Goal: Task Accomplishment & Management: Manage account settings

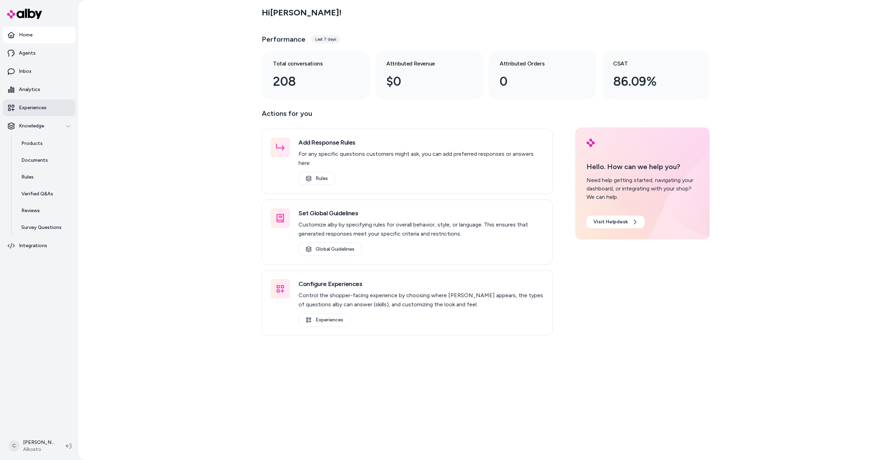
click at [30, 112] on link "Experiences" at bounding box center [39, 107] width 73 height 17
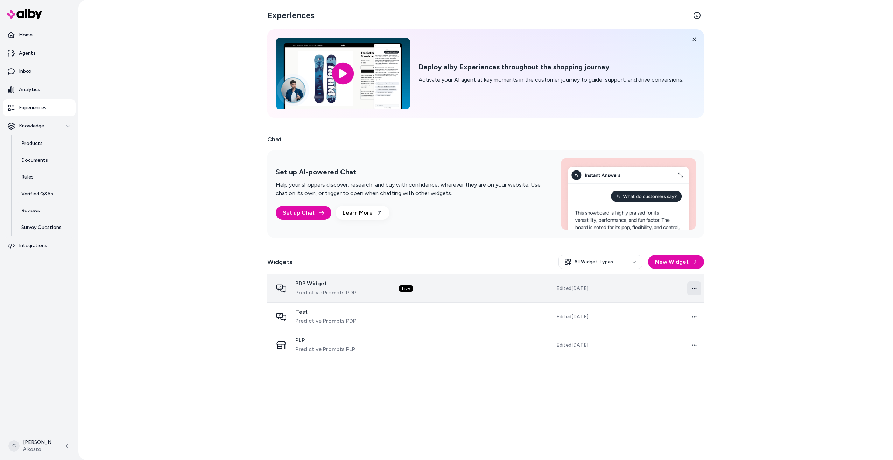
click at [696, 288] on html "Home Agents Inbox Analytics Experiences Knowledge Products Documents Rules Veri…" at bounding box center [446, 230] width 893 height 460
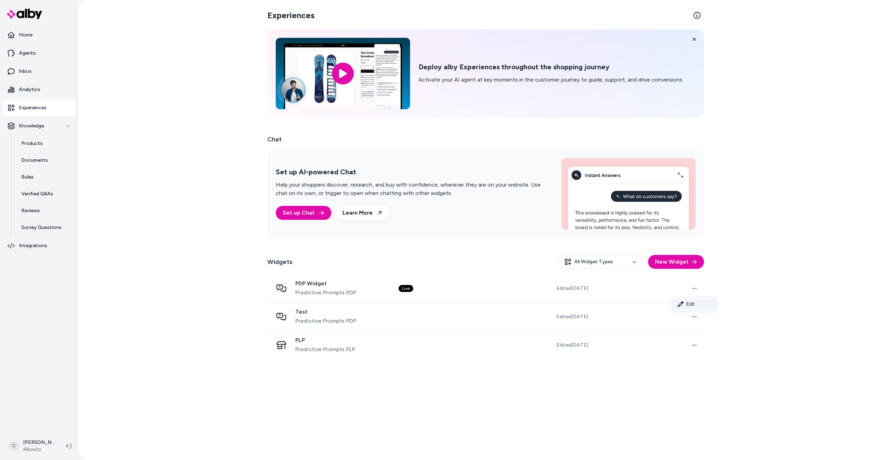
click at [689, 303] on link "Edit" at bounding box center [694, 304] width 44 height 11
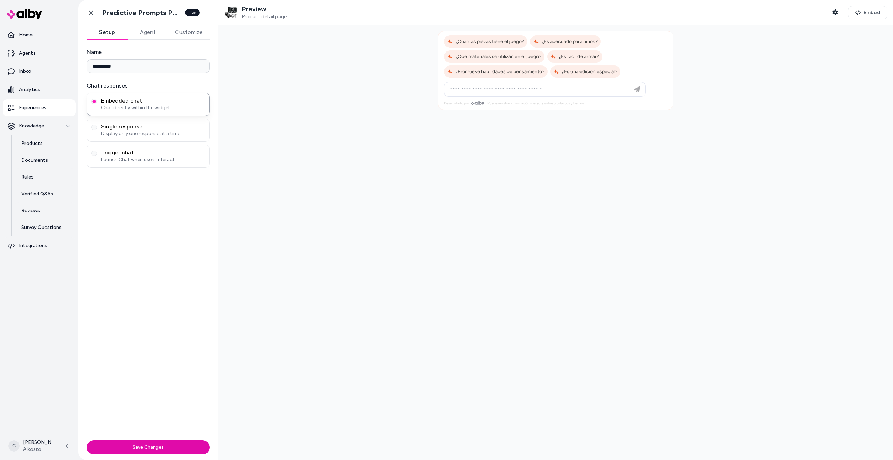
click at [479, 104] on icon at bounding box center [478, 102] width 1 height 3
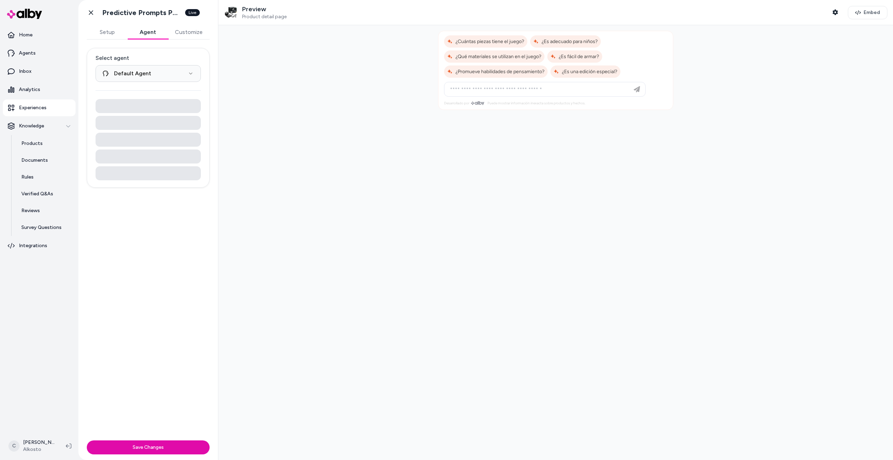
click at [148, 33] on button "Agent" at bounding box center [147, 32] width 41 height 14
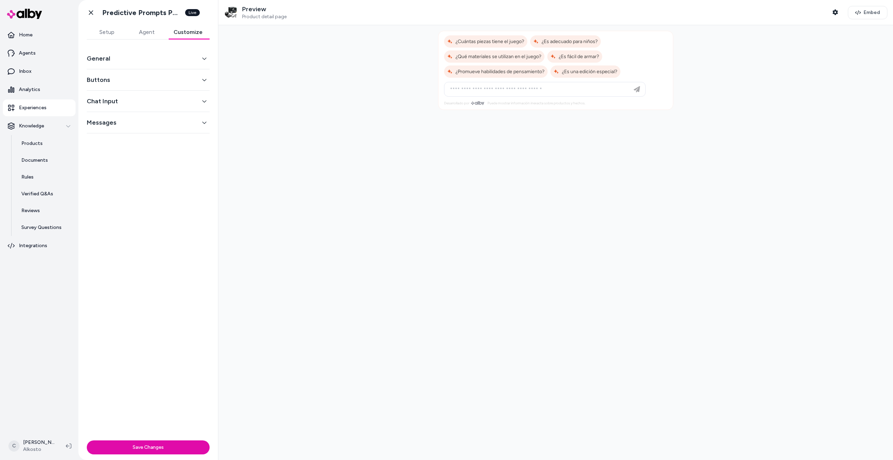
click at [193, 33] on button "Customize" at bounding box center [188, 32] width 43 height 14
click at [138, 27] on button "Agent" at bounding box center [147, 32] width 40 height 14
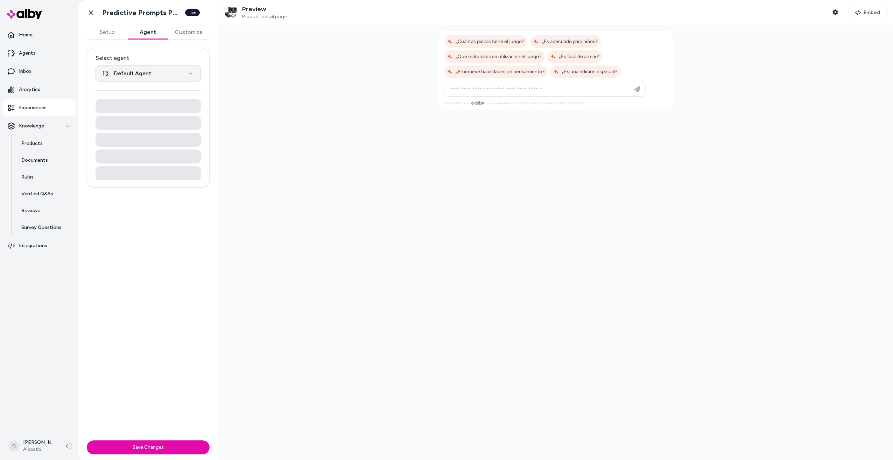
click at [153, 72] on html "**********" at bounding box center [446, 230] width 893 height 460
click at [167, 56] on html "**********" at bounding box center [446, 230] width 893 height 460
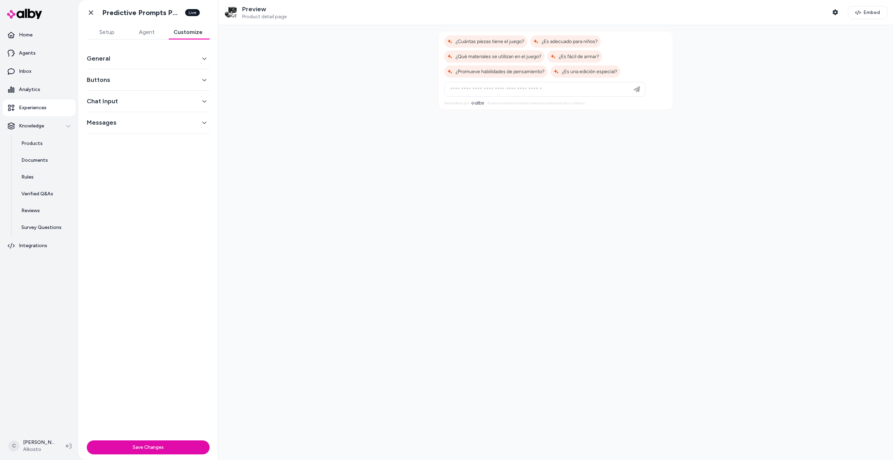
click at [198, 27] on button "Customize" at bounding box center [188, 32] width 43 height 14
click at [189, 55] on button "General" at bounding box center [148, 59] width 123 height 10
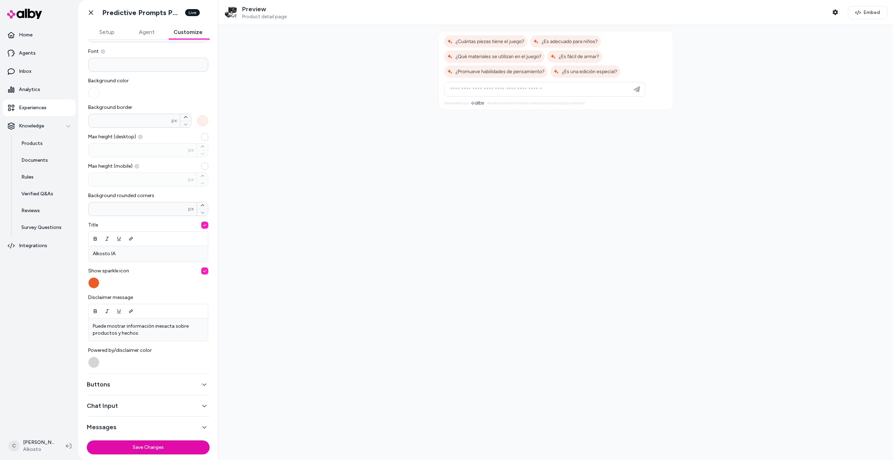
scroll to position [51, 0]
click at [116, 386] on button "Buttons" at bounding box center [148, 384] width 123 height 10
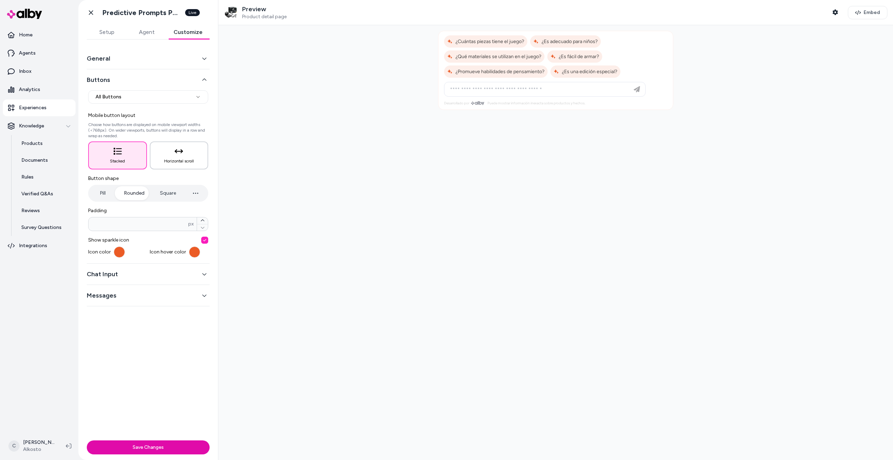
click at [168, 162] on span "Horizontal scroll" at bounding box center [179, 161] width 30 height 6
click at [138, 158] on button "Stacked" at bounding box center [117, 155] width 59 height 28
click at [183, 64] on div "General" at bounding box center [148, 58] width 123 height 21
click at [203, 60] on icon "button" at bounding box center [204, 58] width 5 height 5
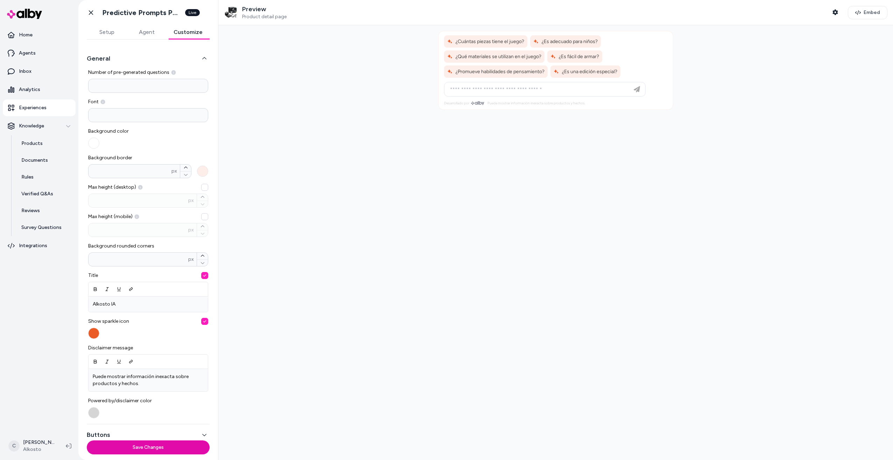
click at [107, 111] on input at bounding box center [148, 115] width 120 height 14
drag, startPoint x: 110, startPoint y: 114, endPoint x: 85, endPoint y: 117, distance: 24.6
click at [85, 117] on div "General Number of pre-generated questions * Font ***** Background color Backgro…" at bounding box center [148, 239] width 140 height 398
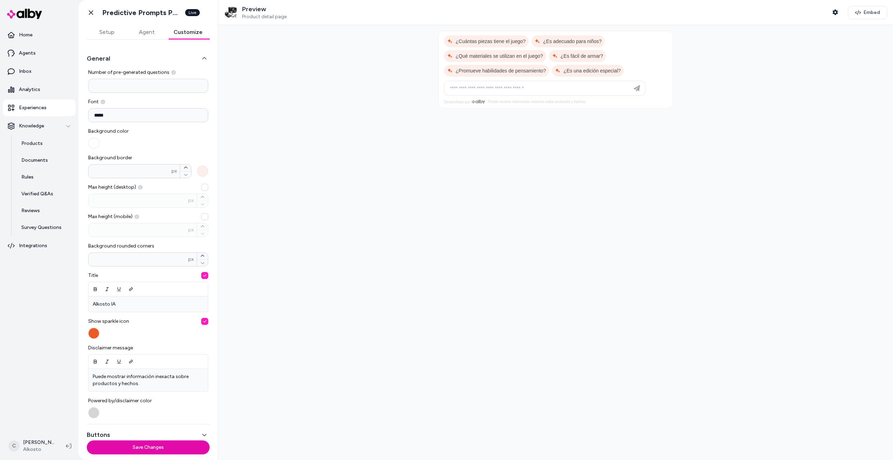
click at [99, 116] on input "*****" at bounding box center [148, 115] width 120 height 14
type input "*****"
click at [147, 132] on div "Background color" at bounding box center [148, 138] width 120 height 21
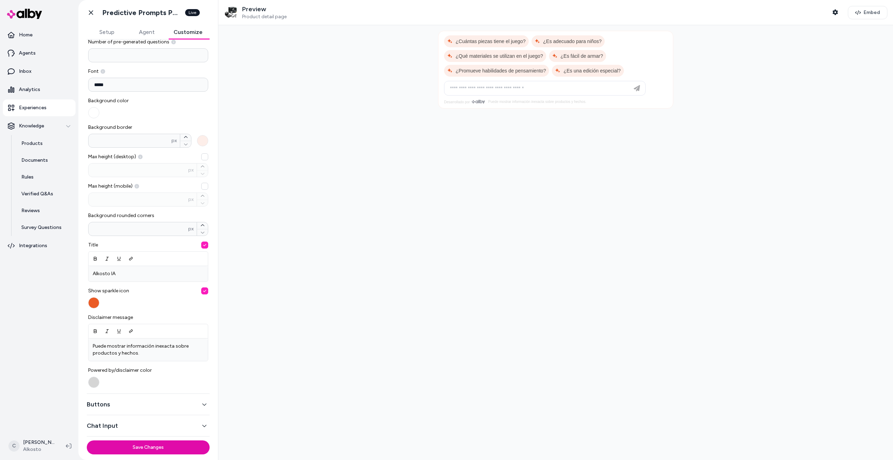
scroll to position [35, 0]
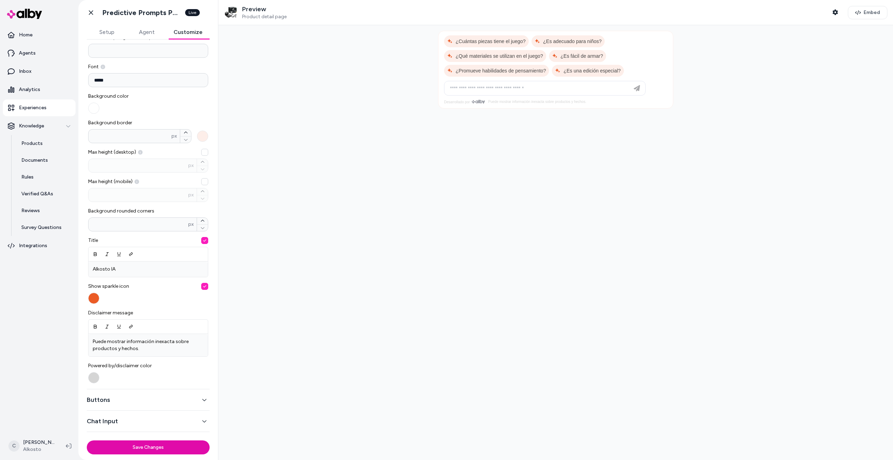
click at [108, 402] on button "Buttons" at bounding box center [148, 400] width 123 height 10
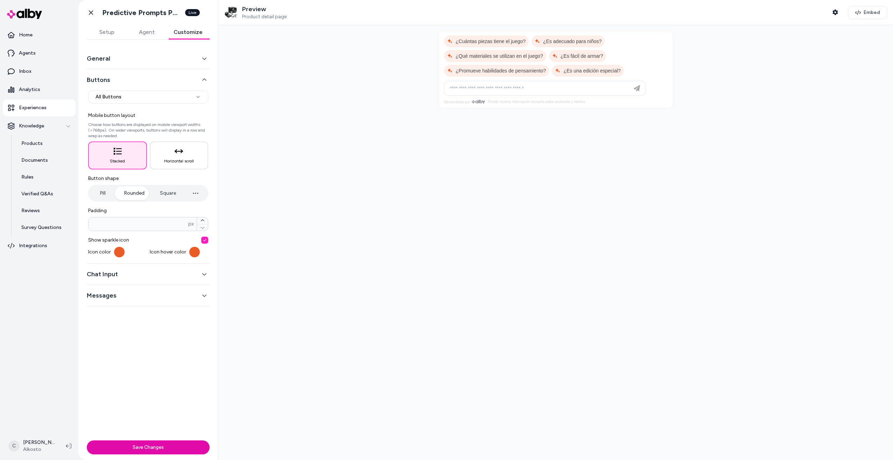
click at [117, 274] on button "Chat Input" at bounding box center [148, 274] width 123 height 10
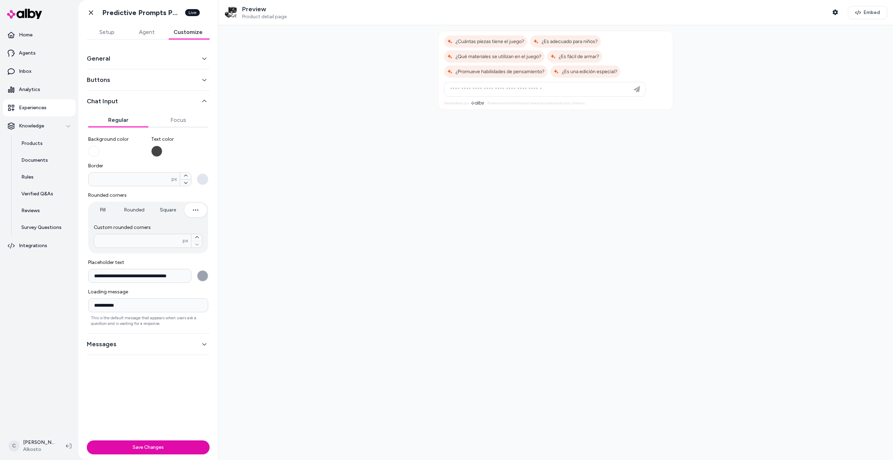
click at [195, 207] on icon "button" at bounding box center [195, 210] width 8 height 8
click at [90, 15] on icon at bounding box center [90, 12] width 7 height 7
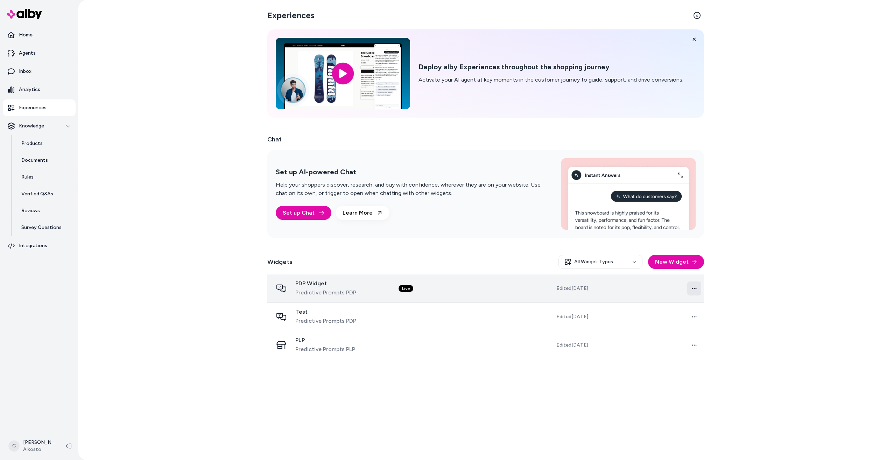
click at [695, 287] on html "Home Agents Inbox Analytics Experiences Knowledge Products Documents Rules Veri…" at bounding box center [446, 230] width 893 height 460
click at [699, 305] on link "Edit" at bounding box center [694, 304] width 44 height 11
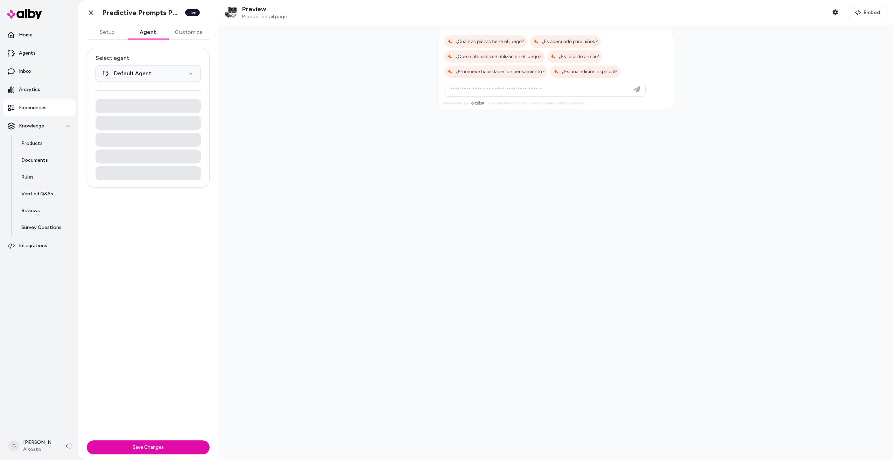
click at [148, 32] on button "Agent" at bounding box center [147, 32] width 41 height 14
click at [198, 35] on button "Customize" at bounding box center [189, 32] width 42 height 14
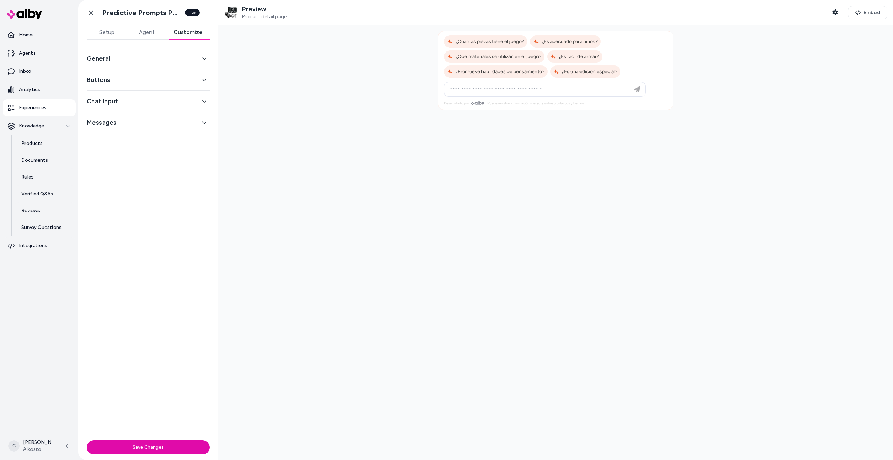
click at [133, 65] on div "General" at bounding box center [148, 58] width 123 height 21
click at [138, 62] on button "General" at bounding box center [148, 59] width 123 height 10
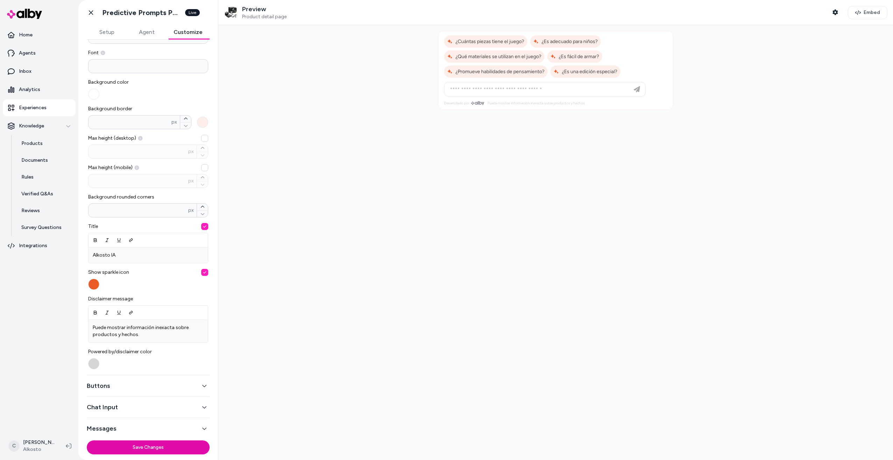
scroll to position [51, 0]
click at [133, 380] on button "Buttons" at bounding box center [148, 384] width 123 height 10
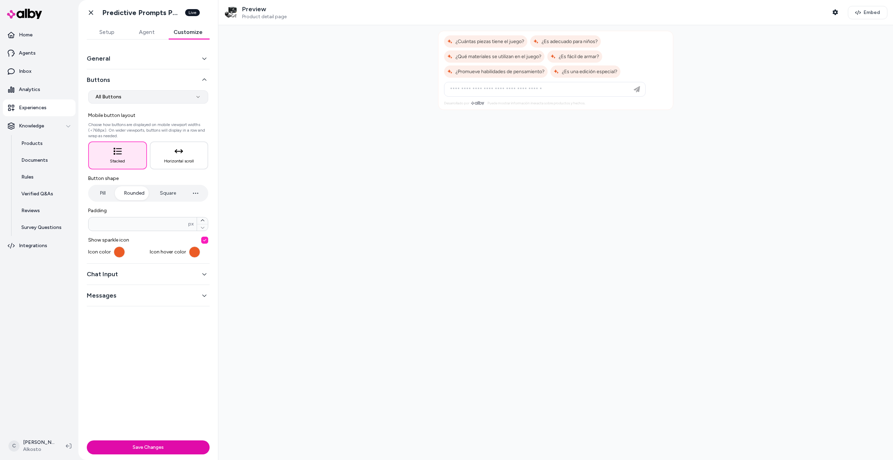
click at [186, 97] on html "**********" at bounding box center [446, 230] width 893 height 460
click at [156, 80] on html "**********" at bounding box center [446, 230] width 893 height 460
click at [115, 273] on button "Chat Input" at bounding box center [148, 274] width 123 height 10
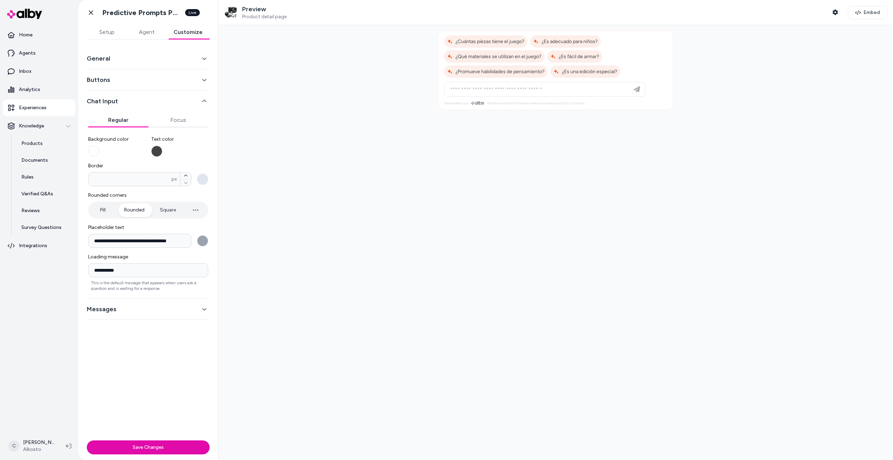
click at [124, 310] on button "Messages" at bounding box center [148, 309] width 123 height 10
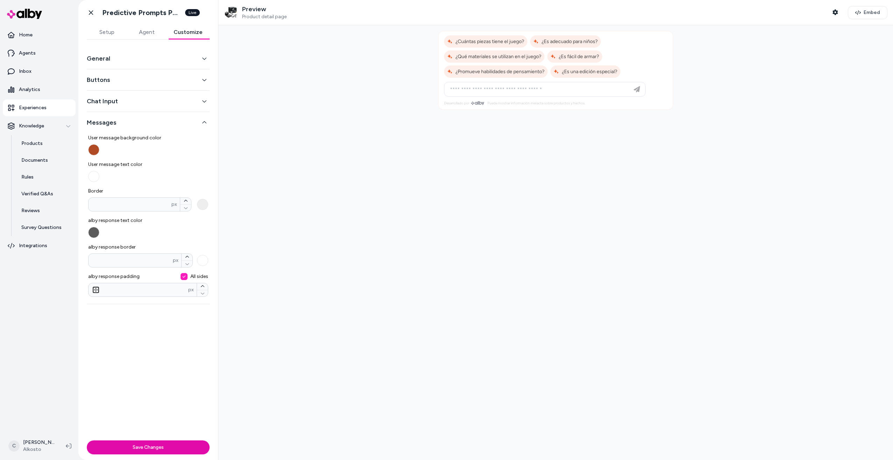
click at [107, 62] on button "General" at bounding box center [148, 59] width 123 height 10
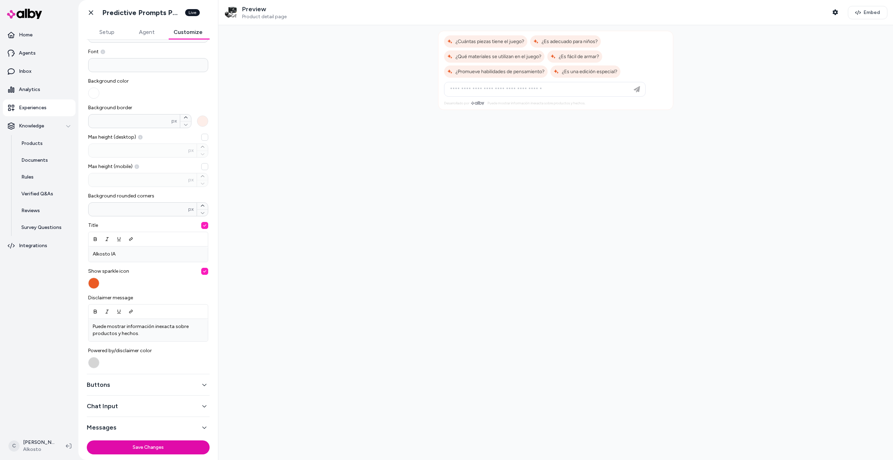
scroll to position [51, 0]
drag, startPoint x: 101, startPoint y: 208, endPoint x: 90, endPoint y: 208, distance: 10.8
click at [90, 208] on input "**" at bounding box center [139, 208] width 100 height 7
drag, startPoint x: 90, startPoint y: 208, endPoint x: 97, endPoint y: 208, distance: 6.3
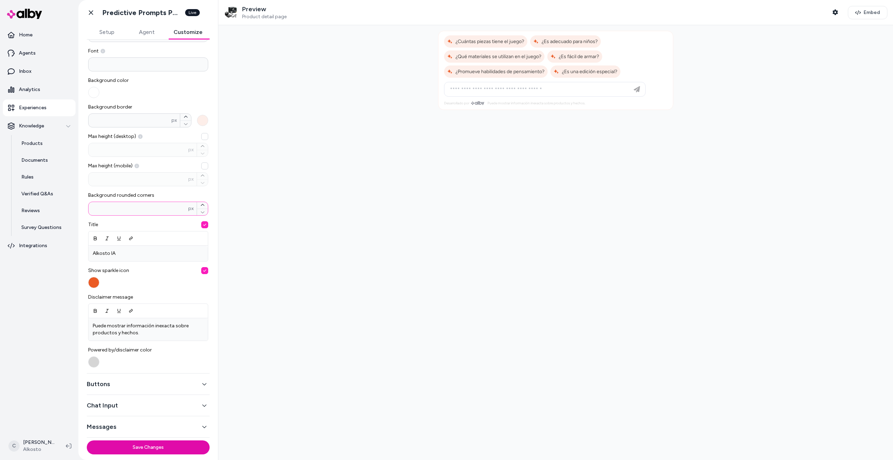
click at [97, 208] on input "**" at bounding box center [139, 208] width 100 height 7
drag, startPoint x: 97, startPoint y: 208, endPoint x: 91, endPoint y: 209, distance: 5.3
click at [91, 209] on input "**" at bounding box center [139, 208] width 100 height 7
type input "*"
click at [114, 224] on span "Title" at bounding box center [148, 224] width 120 height 7
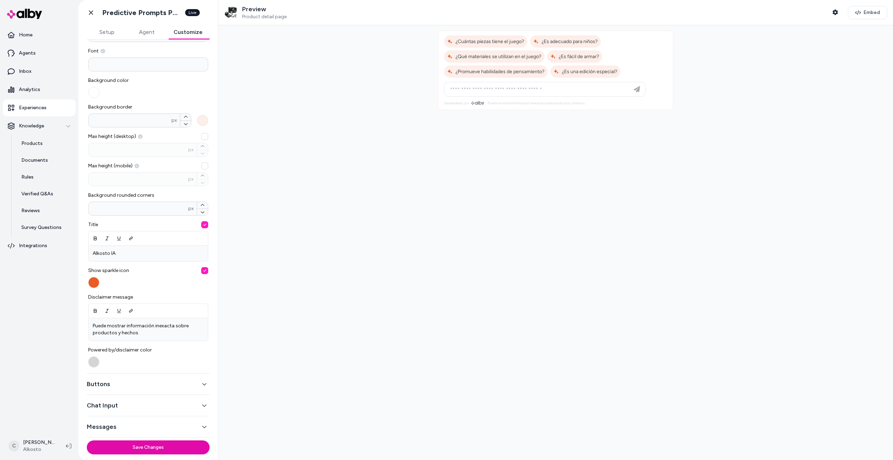
click at [105, 383] on button "Buttons" at bounding box center [148, 384] width 123 height 10
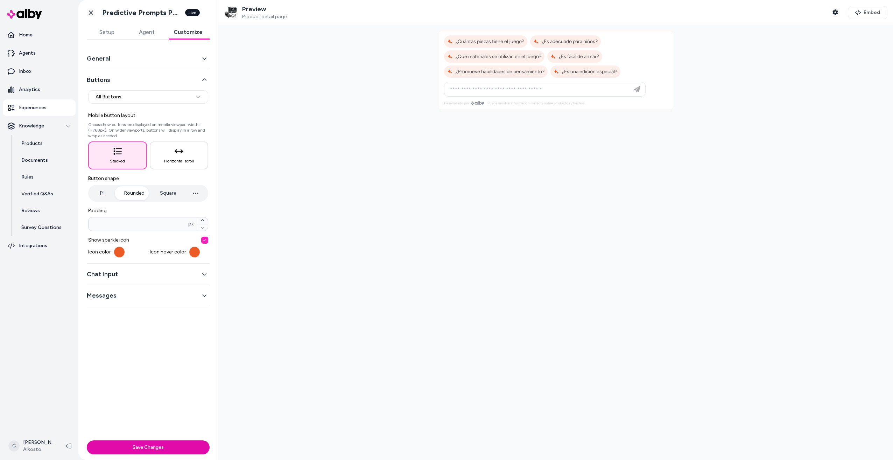
click at [104, 195] on button "Pill" at bounding box center [103, 193] width 26 height 14
click at [128, 195] on button "Rounded" at bounding box center [134, 193] width 34 height 14
drag, startPoint x: 98, startPoint y: 226, endPoint x: 89, endPoint y: 225, distance: 9.9
click at [89, 225] on input "*" at bounding box center [139, 223] width 100 height 7
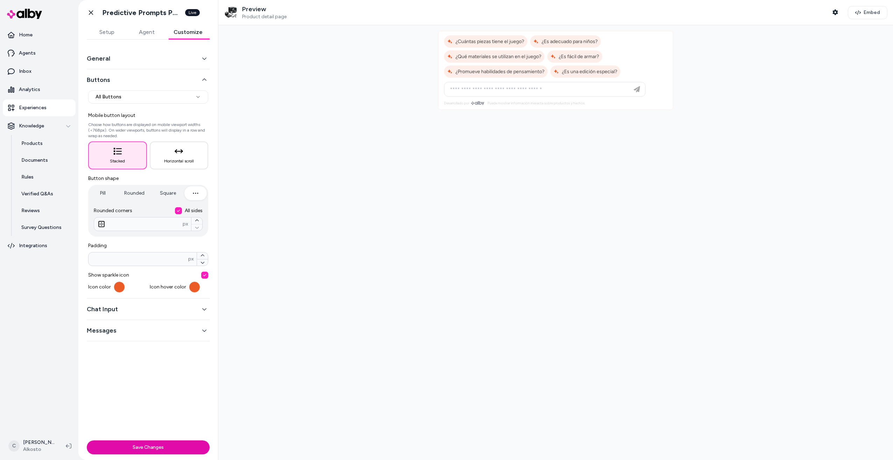
click at [195, 192] on icon "button" at bounding box center [195, 193] width 8 height 8
drag, startPoint x: 118, startPoint y: 222, endPoint x: 110, endPoint y: 224, distance: 8.3
click at [110, 224] on input "**" at bounding box center [138, 223] width 89 height 7
type input "*"
click at [117, 311] on button "Chat Input" at bounding box center [148, 309] width 123 height 10
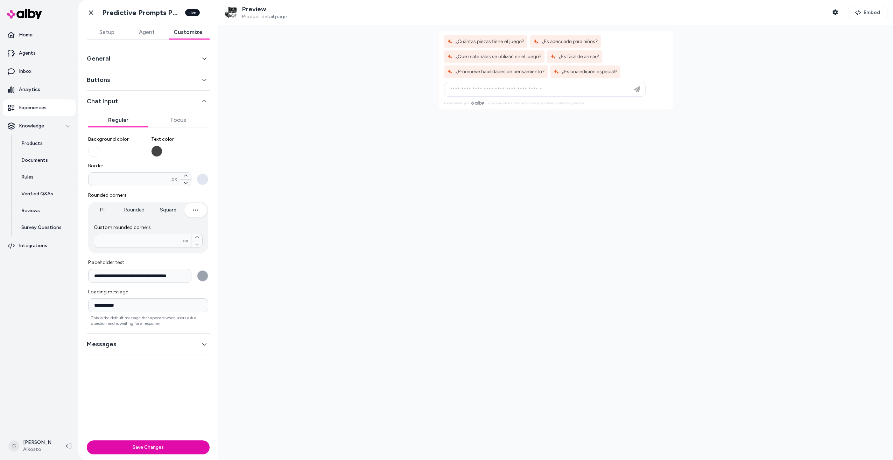
click at [197, 208] on icon "button" at bounding box center [195, 210] width 8 height 8
click at [149, 241] on input "number" at bounding box center [138, 240] width 89 height 7
type input "*"
click at [149, 258] on div "**********" at bounding box center [148, 228] width 120 height 196
click at [186, 175] on icon "button" at bounding box center [186, 176] width 4 height 4
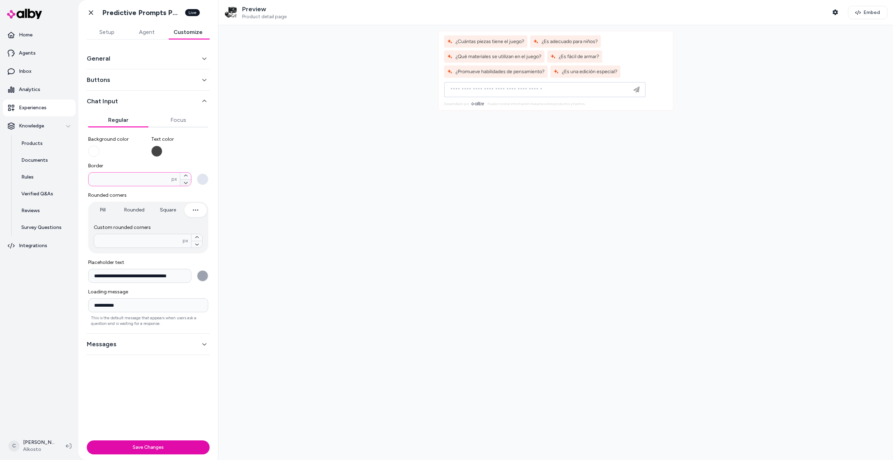
click at [184, 182] on icon "button" at bounding box center [186, 183] width 4 height 4
type input "*"
click at [168, 121] on button "Focus" at bounding box center [178, 120] width 60 height 14
click at [106, 120] on button "Regular" at bounding box center [118, 120] width 60 height 14
click at [126, 347] on button "Messages" at bounding box center [148, 344] width 123 height 10
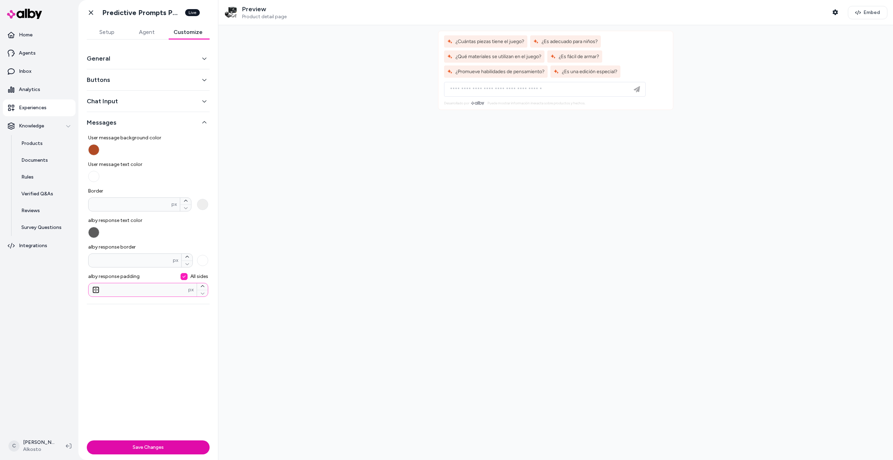
drag, startPoint x: 111, startPoint y: 289, endPoint x: 104, endPoint y: 291, distance: 7.6
click at [104, 291] on input "**" at bounding box center [139, 289] width 100 height 7
type input "*"
click at [147, 314] on div "General Buttons Chat Input Messages User message background color User message …" at bounding box center [148, 239] width 140 height 398
click at [141, 290] on input "*" at bounding box center [139, 289] width 100 height 7
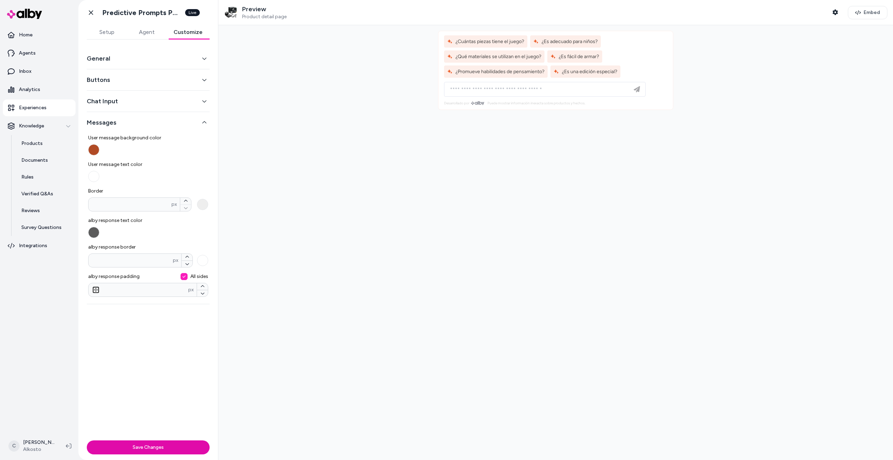
click at [207, 229] on label "alby response text color" at bounding box center [148, 227] width 120 height 21
click at [99, 229] on button "alby response text color" at bounding box center [93, 232] width 11 height 11
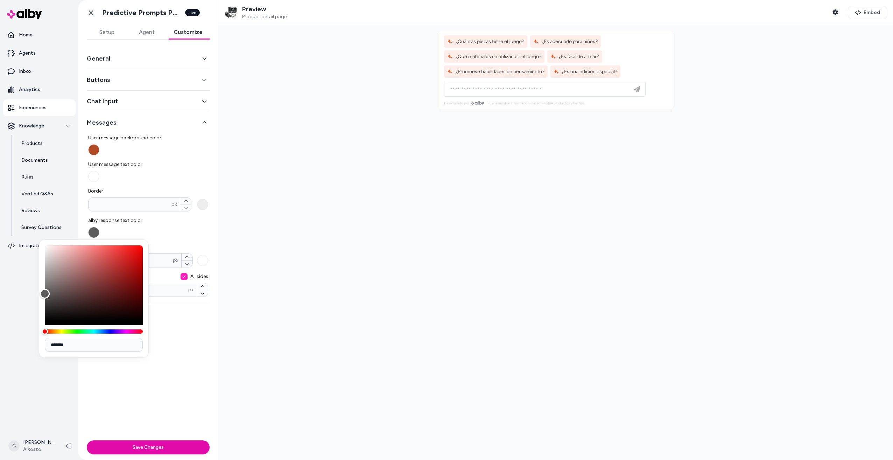
click at [204, 229] on label "alby response text color" at bounding box center [148, 227] width 120 height 21
click at [99, 229] on button "alby response text color" at bounding box center [93, 232] width 11 height 11
click at [207, 229] on label "alby response text color" at bounding box center [148, 227] width 120 height 21
click at [99, 229] on button "alby response text color" at bounding box center [93, 232] width 11 height 11
click at [191, 334] on div "General Buttons Chat Input Messages User message background color User message …" at bounding box center [148, 239] width 140 height 398
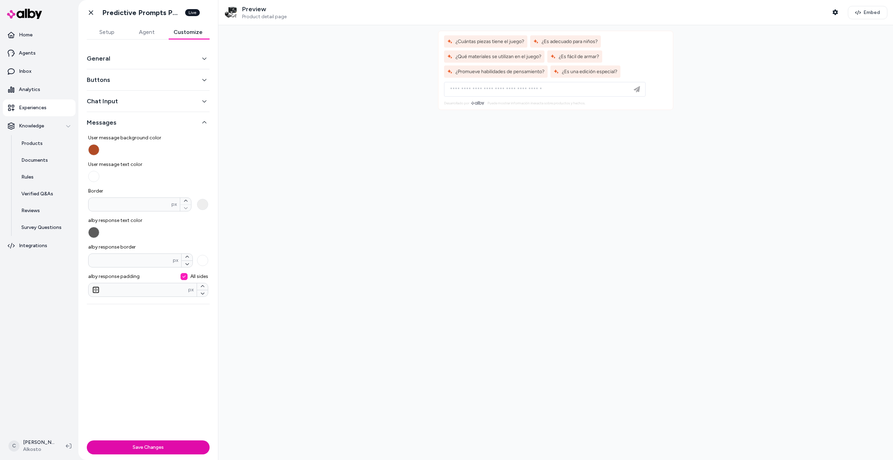
click at [141, 58] on button "General" at bounding box center [148, 59] width 123 height 10
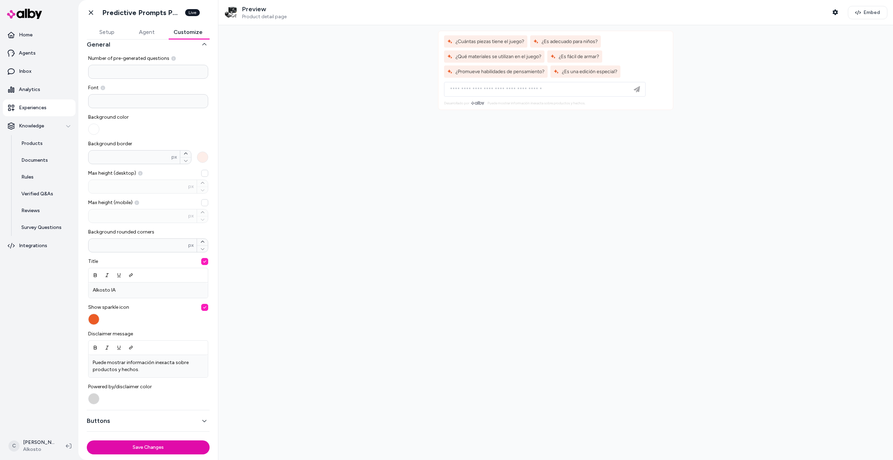
scroll to position [35, 0]
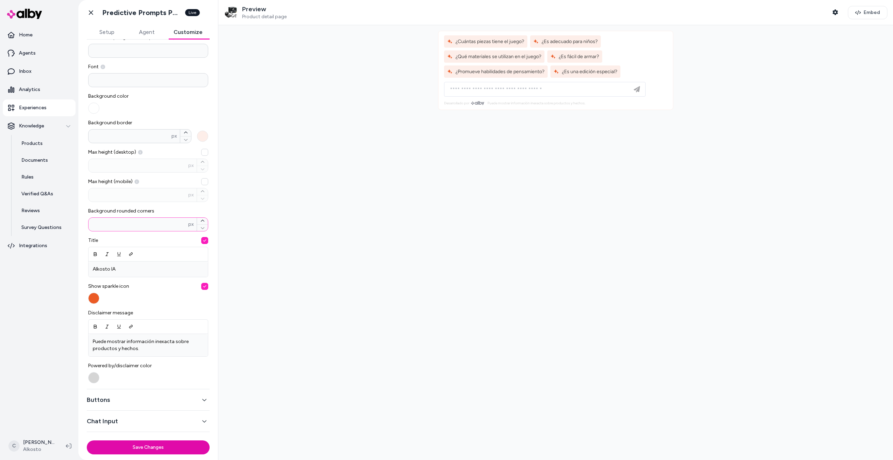
drag, startPoint x: 106, startPoint y: 224, endPoint x: 90, endPoint y: 227, distance: 16.5
click at [90, 227] on input "*" at bounding box center [139, 224] width 100 height 7
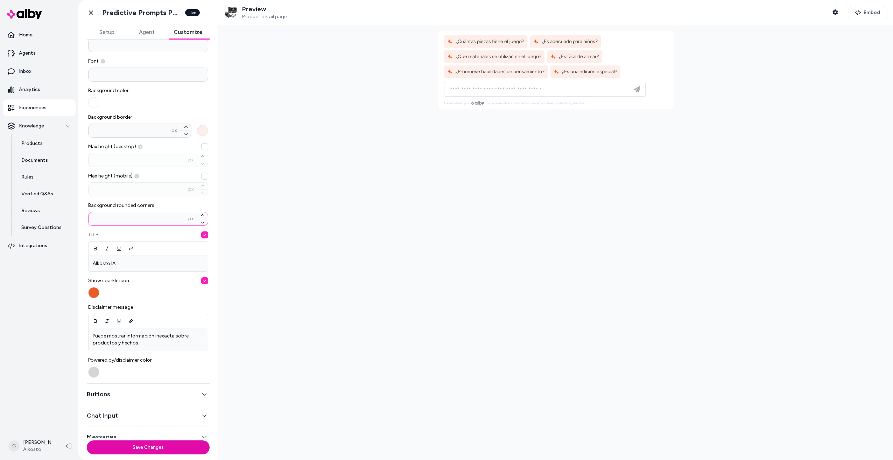
scroll to position [51, 0]
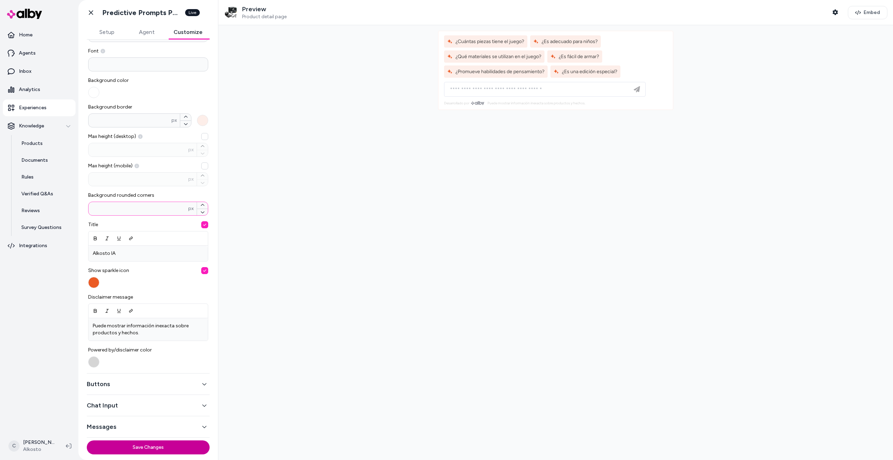
type input "*"
click at [164, 448] on button "Save Changes" at bounding box center [148, 447] width 123 height 14
click at [579, 200] on div at bounding box center [555, 242] width 675 height 435
click at [89, 14] on icon at bounding box center [90, 12] width 7 height 7
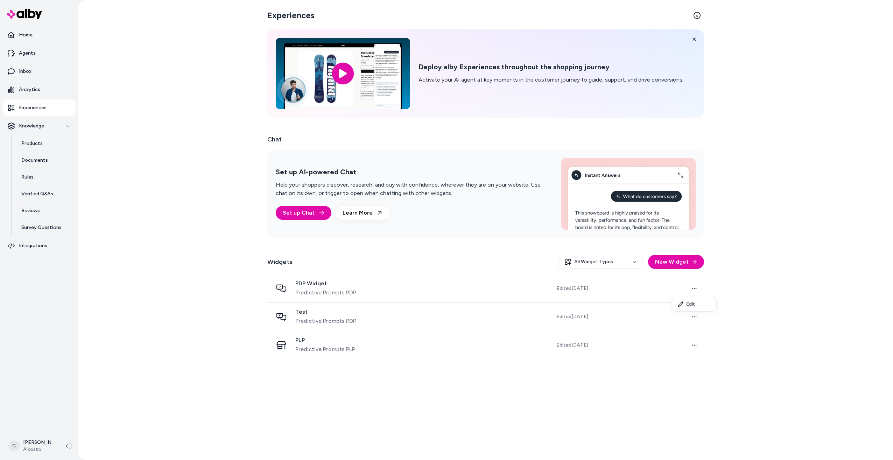
click at [698, 289] on html "Home Agents Inbox Analytics Experiences Knowledge Products Documents Rules Veri…" at bounding box center [446, 230] width 893 height 460
click at [692, 304] on link "Edit" at bounding box center [694, 304] width 44 height 11
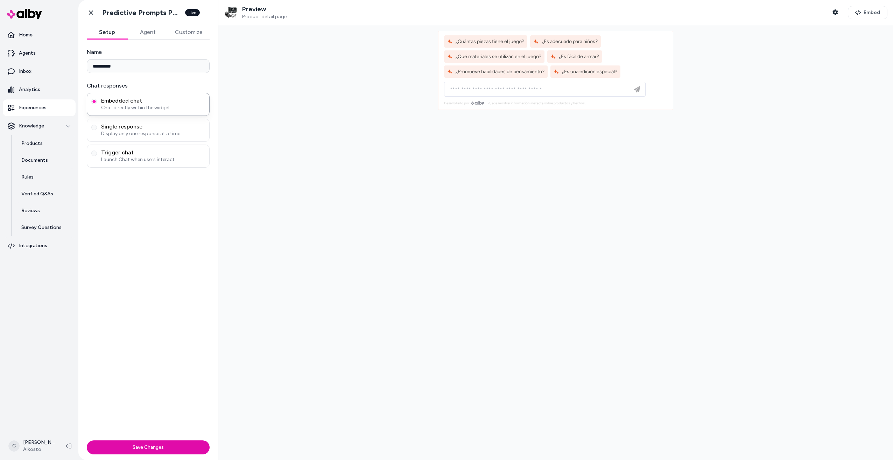
click at [187, 28] on button "Customize" at bounding box center [189, 32] width 42 height 14
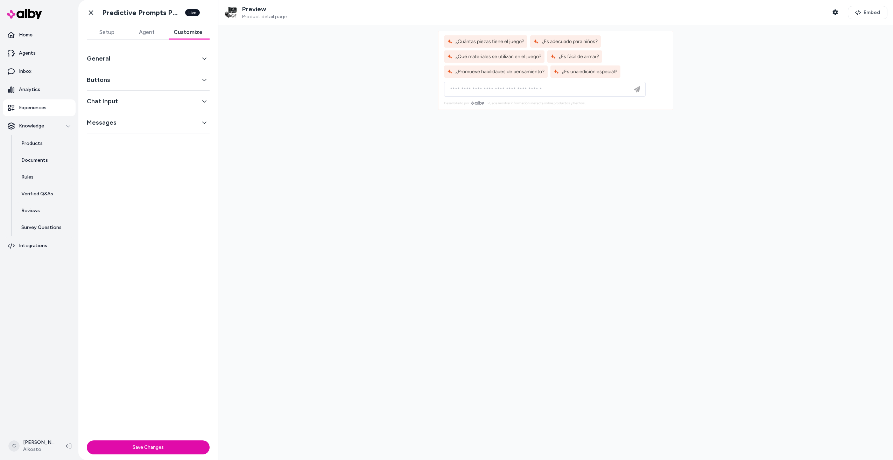
click at [138, 58] on button "General" at bounding box center [148, 59] width 123 height 10
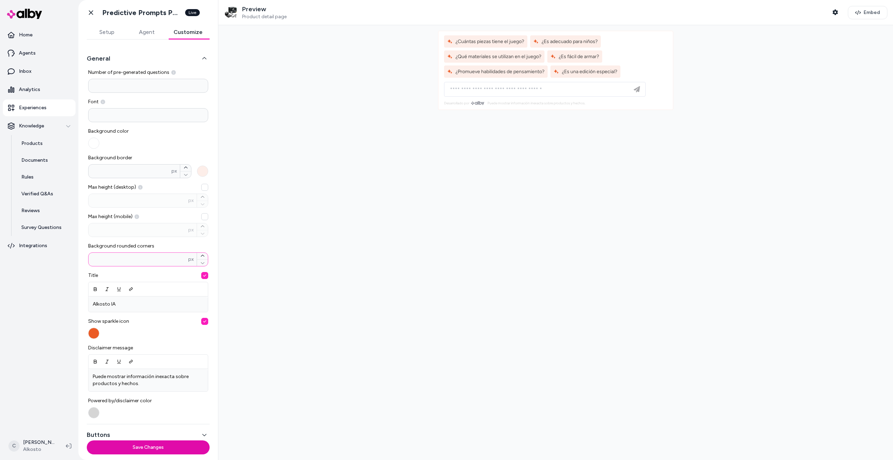
drag, startPoint x: 98, startPoint y: 259, endPoint x: 92, endPoint y: 262, distance: 7.0
click at [92, 262] on input "*" at bounding box center [139, 259] width 100 height 7
type input "*"
click at [173, 241] on div "Number of pre-generated questions * Font Background color Background border * p…" at bounding box center [148, 243] width 120 height 349
click at [124, 451] on button "Save Changes" at bounding box center [148, 447] width 123 height 14
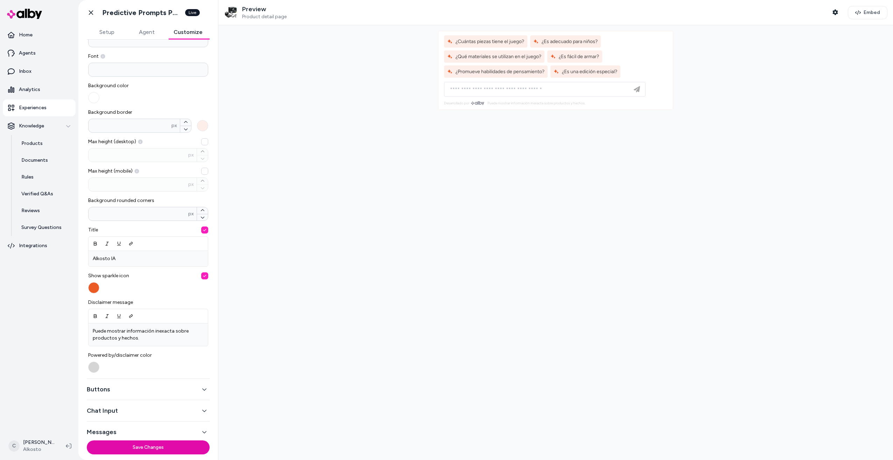
scroll to position [51, 0]
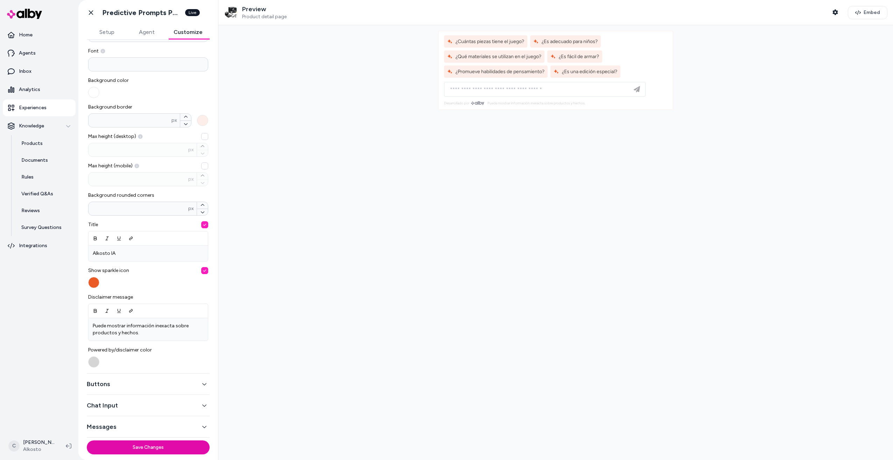
click at [204, 272] on button "button" at bounding box center [204, 270] width 7 height 7
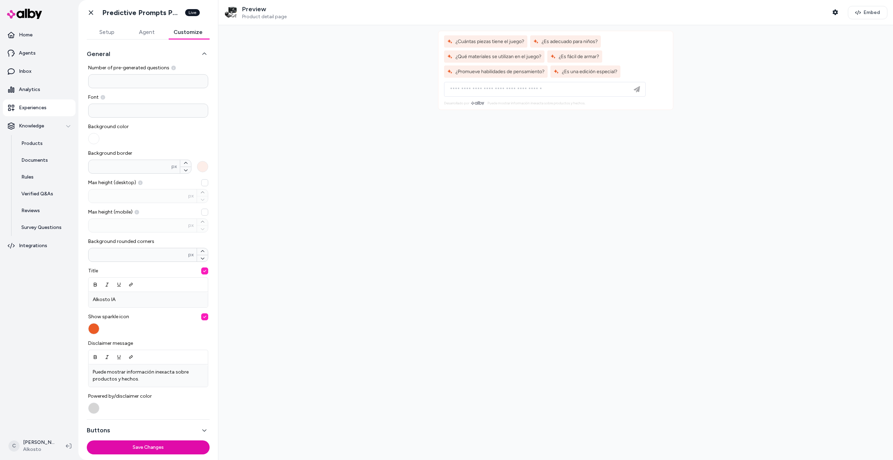
scroll to position [0, 0]
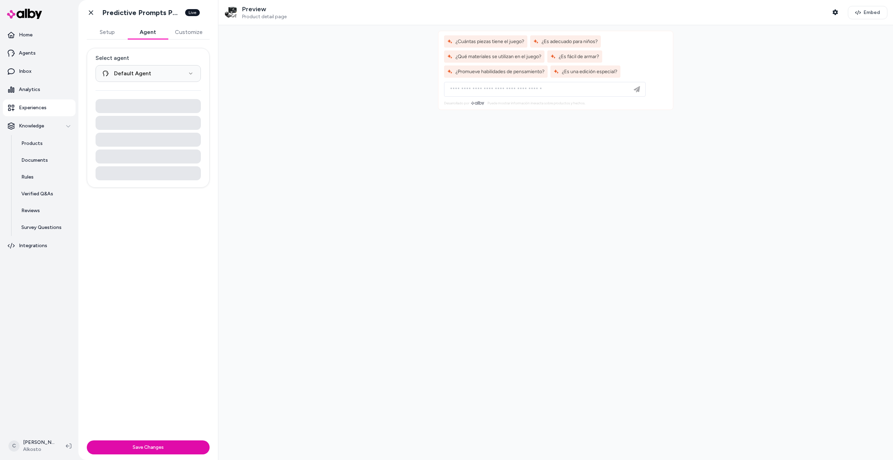
click at [148, 31] on button "Agent" at bounding box center [147, 32] width 41 height 14
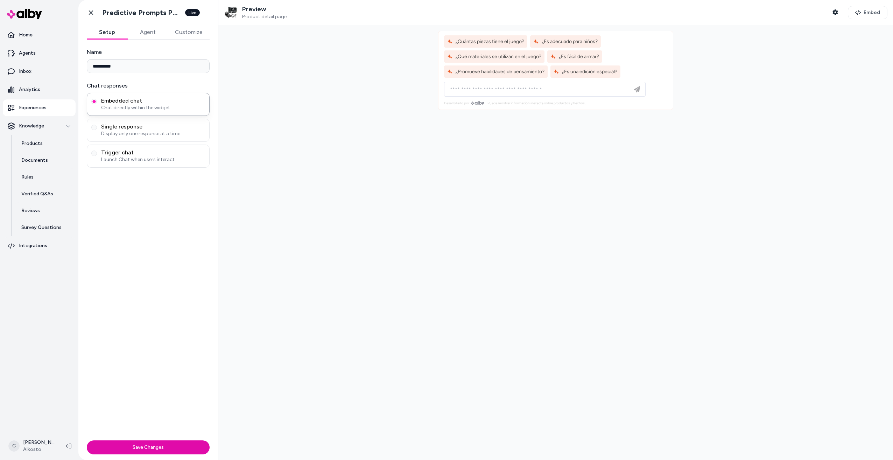
click at [110, 31] on button "Setup" at bounding box center [107, 32] width 41 height 14
click at [92, 14] on icon at bounding box center [91, 12] width 4 height 5
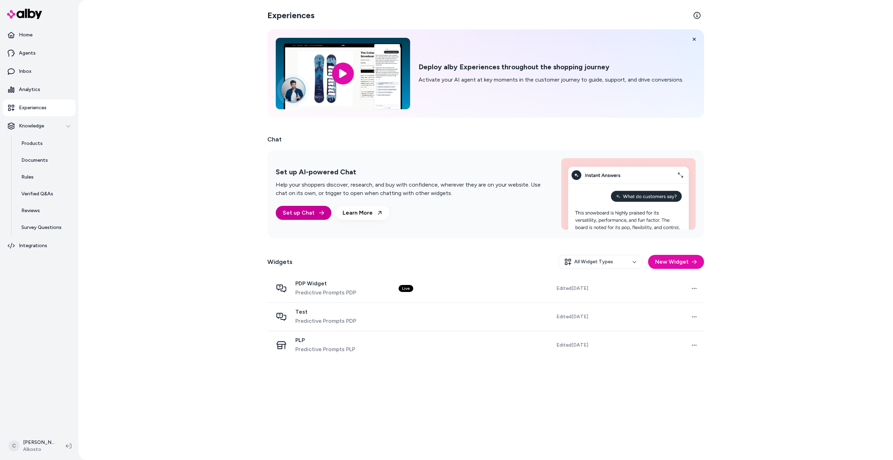
click at [306, 214] on link "Set up Chat" at bounding box center [304, 213] width 56 height 14
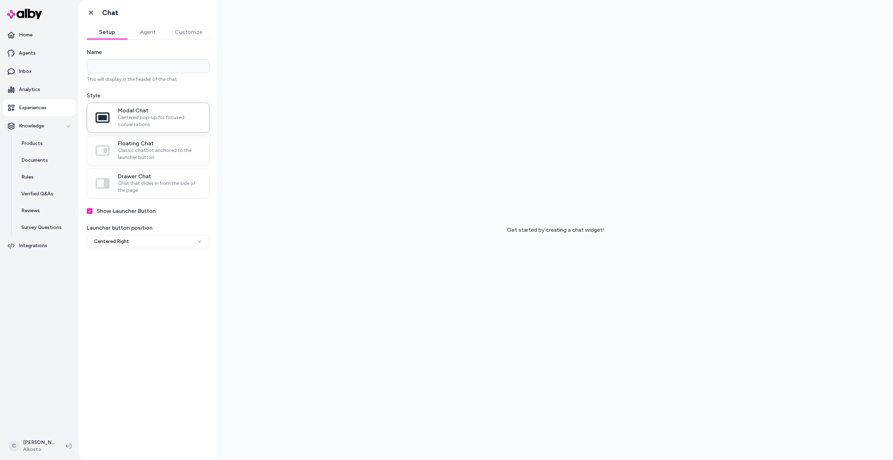
click at [192, 31] on button "Customize" at bounding box center [189, 32] width 42 height 14
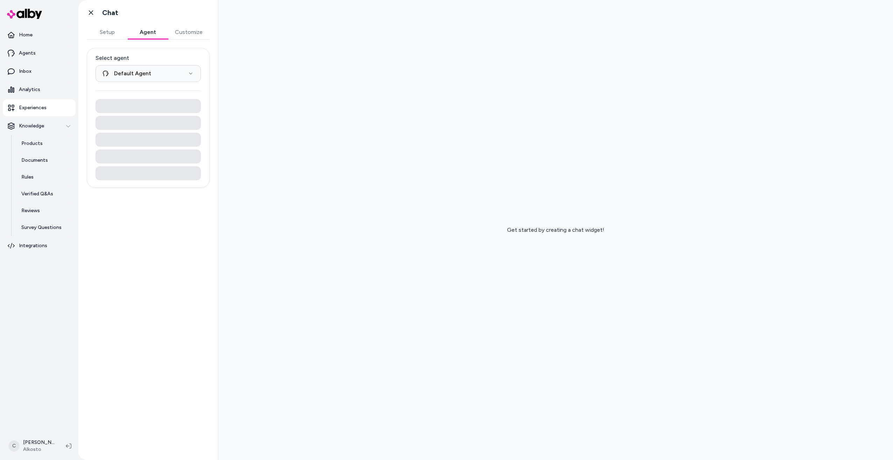
click at [152, 31] on button "Agent" at bounding box center [147, 32] width 41 height 14
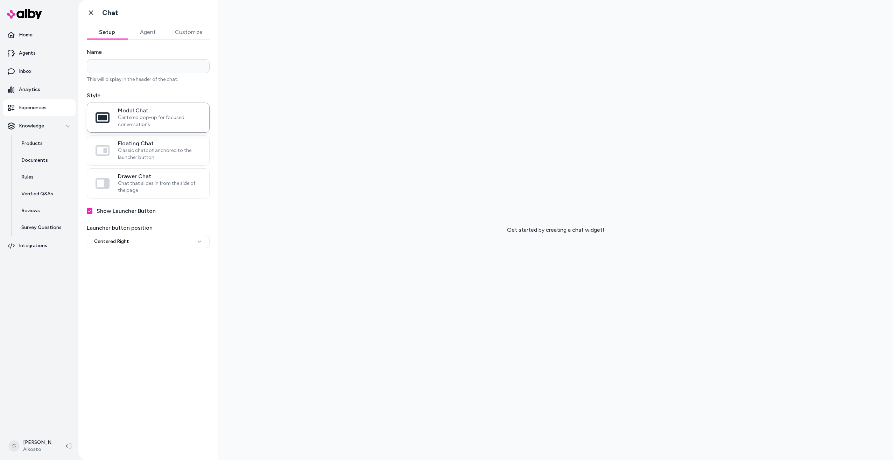
click at [104, 29] on button "Setup" at bounding box center [107, 32] width 41 height 14
click at [94, 13] on icon at bounding box center [90, 12] width 7 height 7
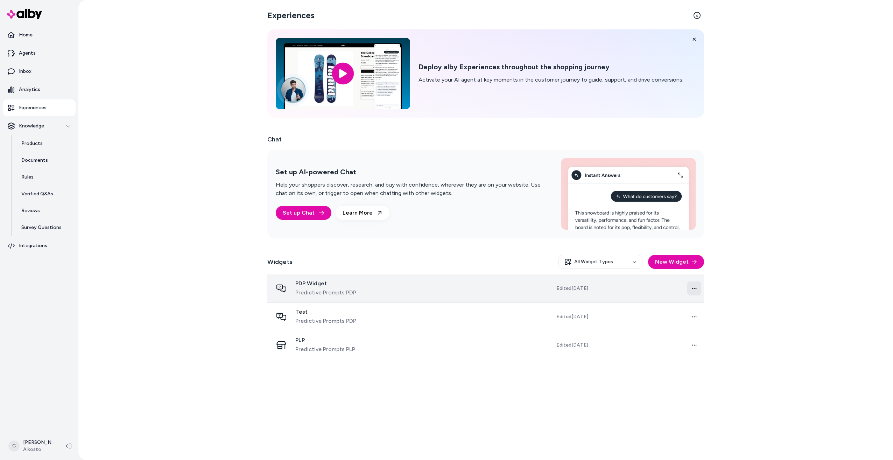
click at [694, 290] on html "Home Agents Inbox Analytics Experiences Knowledge Products Documents Rules Veri…" at bounding box center [446, 230] width 893 height 460
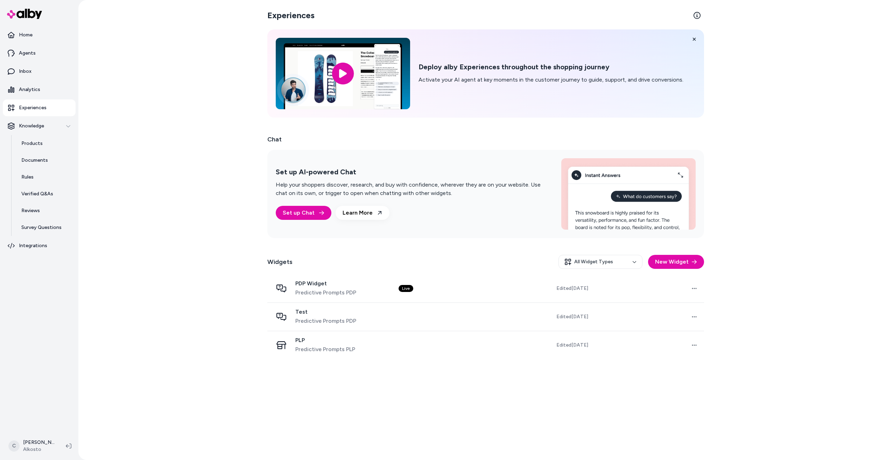
drag, startPoint x: 694, startPoint y: 290, endPoint x: 714, endPoint y: 311, distance: 29.2
click at [714, 311] on div "Experiences Deploy alby Experiences throughout the shopping journey Activate yo…" at bounding box center [485, 230] width 815 height 460
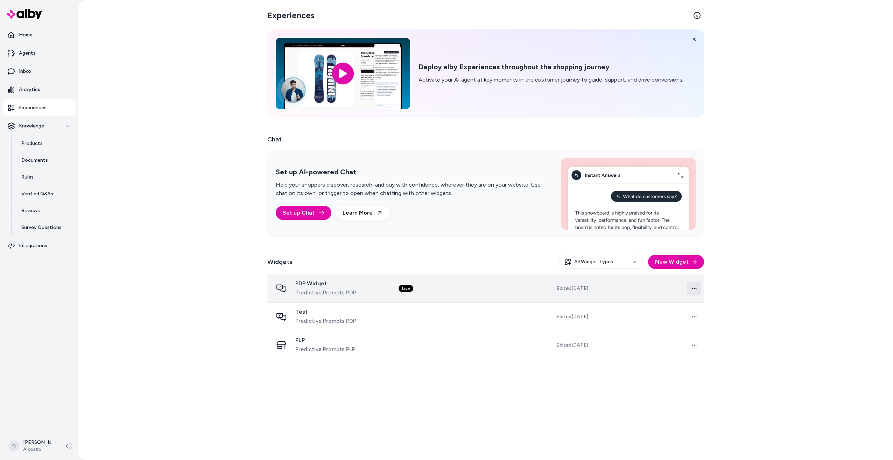
click at [694, 288] on html "Home Agents Inbox Analytics Experiences Knowledge Products Documents Rules Veri…" at bounding box center [446, 230] width 893 height 460
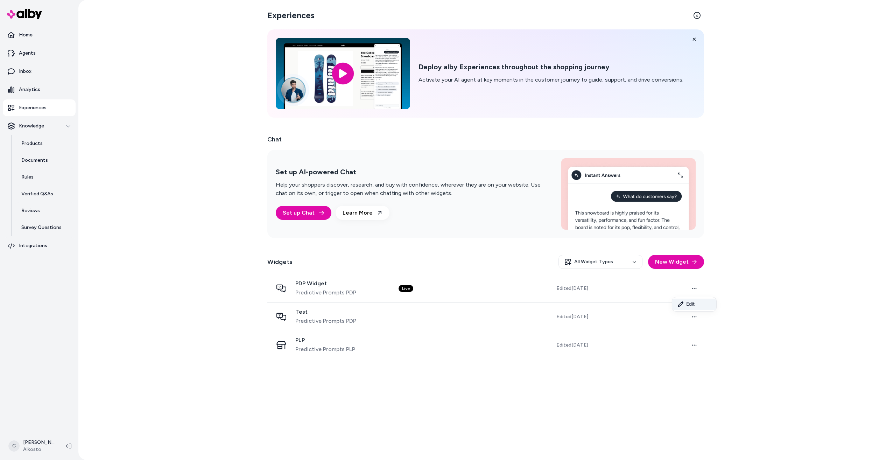
click at [691, 304] on link "Edit" at bounding box center [694, 304] width 44 height 11
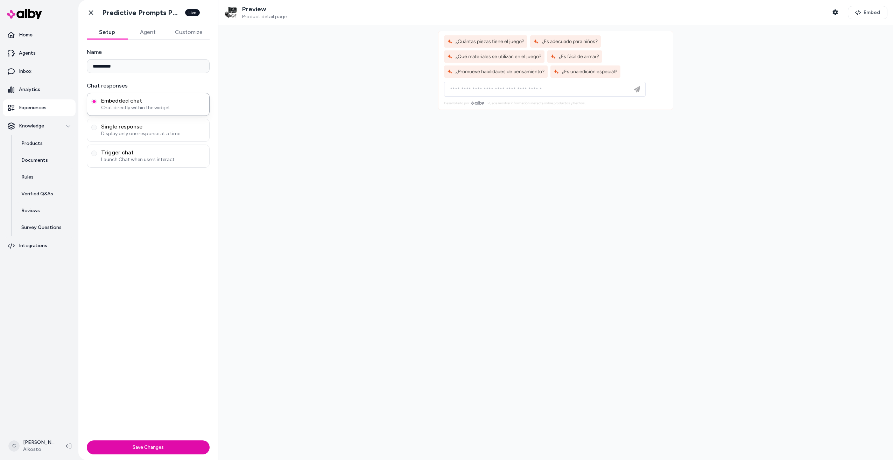
click at [149, 33] on button "Agent" at bounding box center [147, 32] width 41 height 14
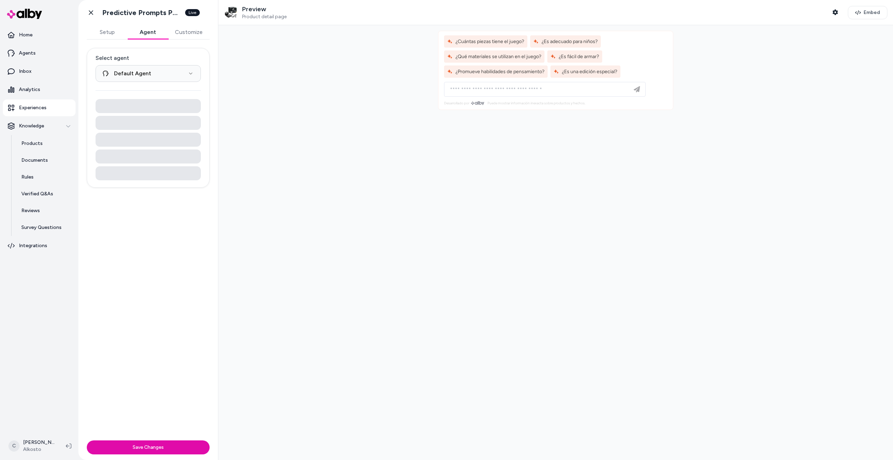
click at [181, 33] on button "Customize" at bounding box center [189, 32] width 42 height 14
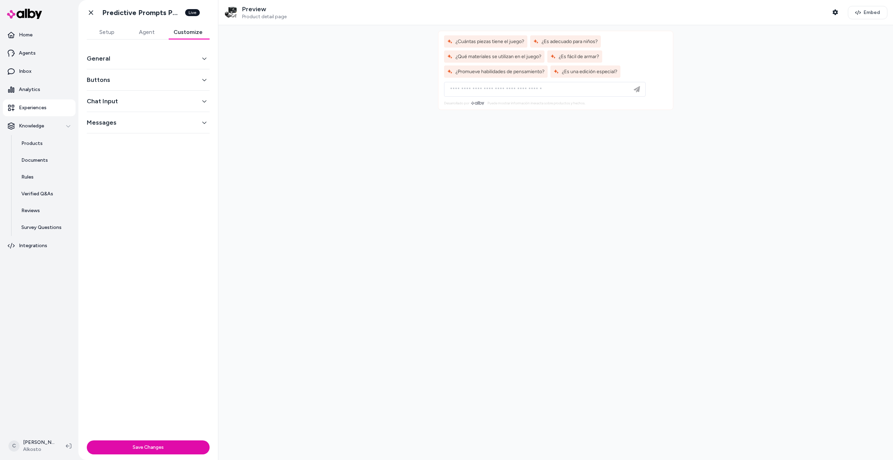
click at [199, 123] on button "Messages" at bounding box center [148, 123] width 123 height 10
click at [142, 103] on button "Chat Input" at bounding box center [148, 101] width 123 height 10
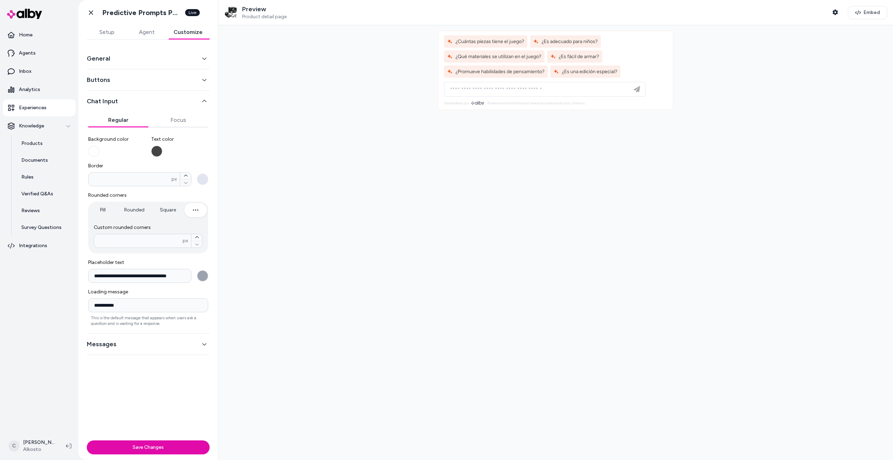
click at [146, 80] on button "Buttons" at bounding box center [148, 80] width 123 height 10
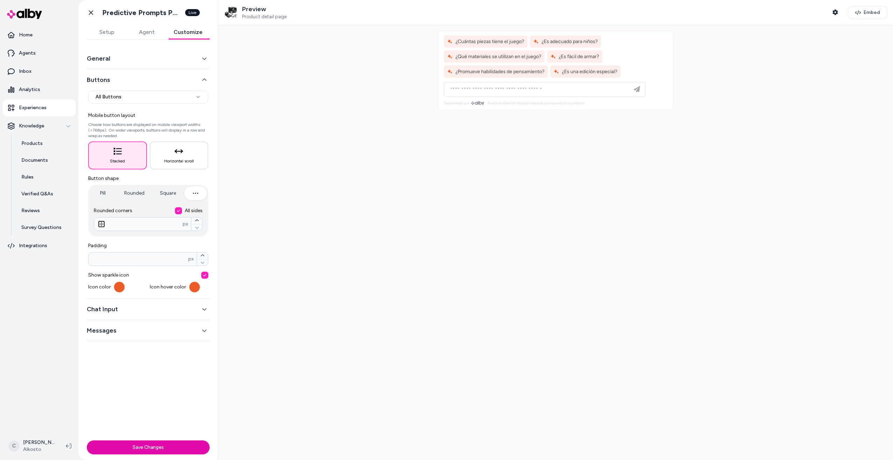
click at [147, 59] on button "General" at bounding box center [148, 59] width 123 height 10
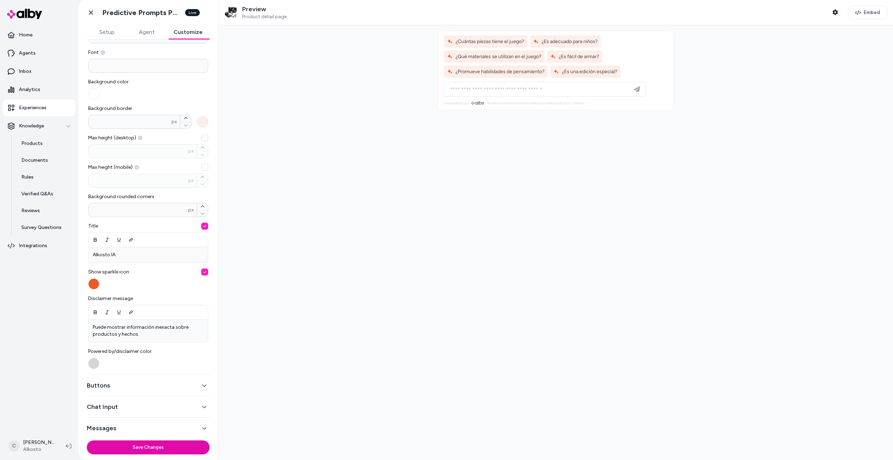
scroll to position [51, 0]
click at [30, 251] on link "Integrations" at bounding box center [39, 245] width 73 height 17
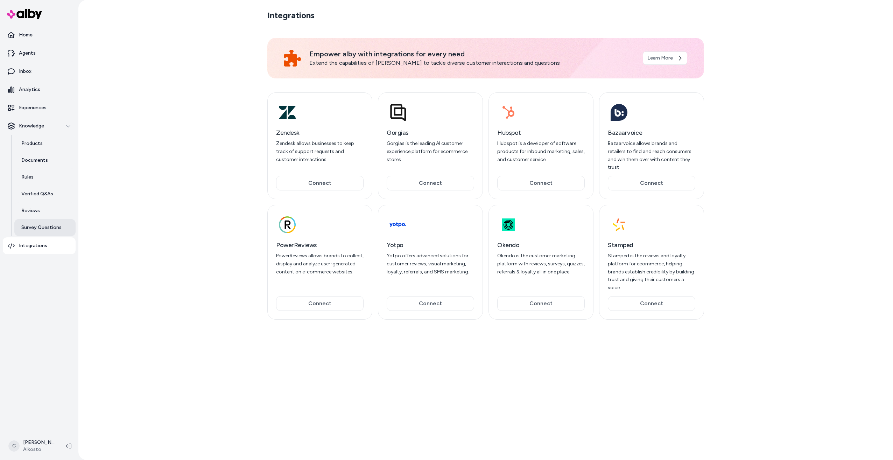
click at [52, 225] on p "Survey Questions" at bounding box center [41, 227] width 40 height 7
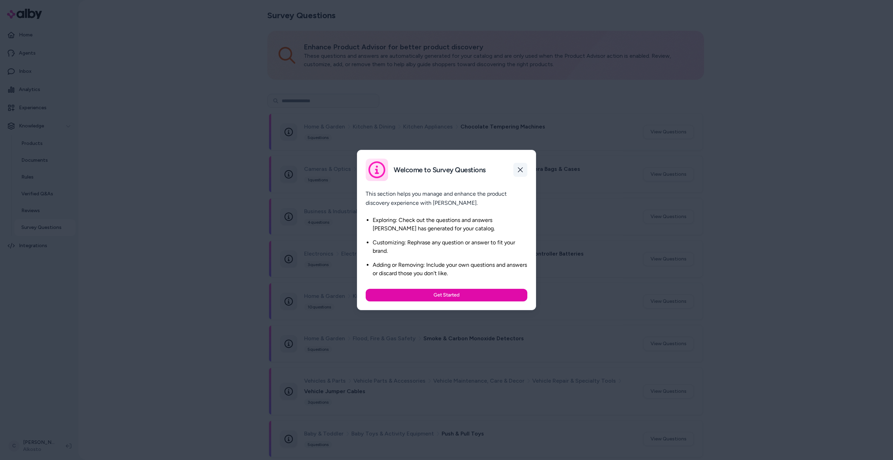
click at [526, 170] on button "button" at bounding box center [520, 170] width 14 height 14
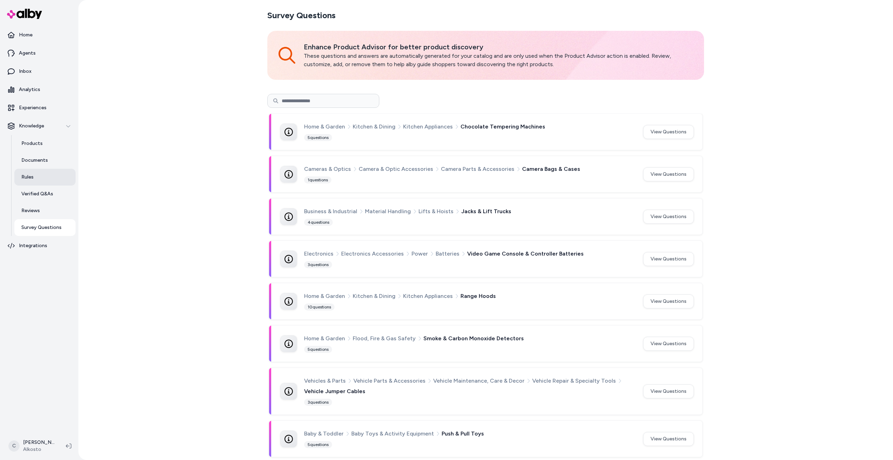
click at [29, 181] on link "Rules" at bounding box center [44, 177] width 61 height 17
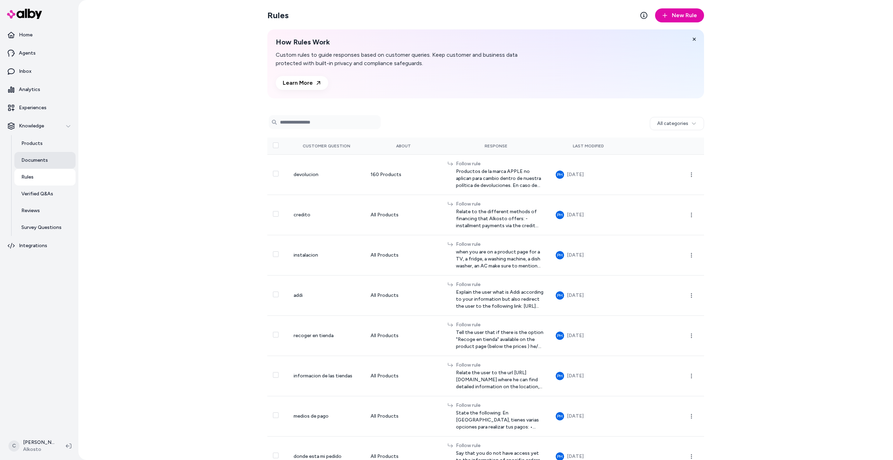
click at [32, 165] on link "Documents" at bounding box center [44, 160] width 61 height 17
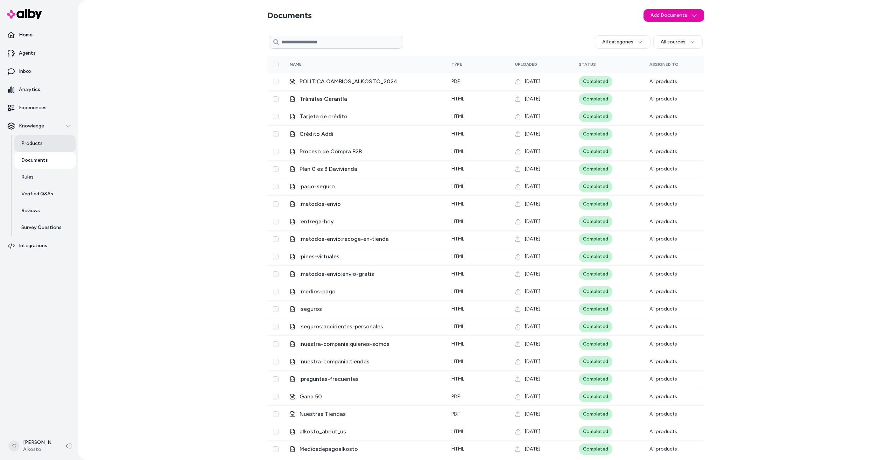
click at [44, 142] on link "Products" at bounding box center [44, 143] width 61 height 17
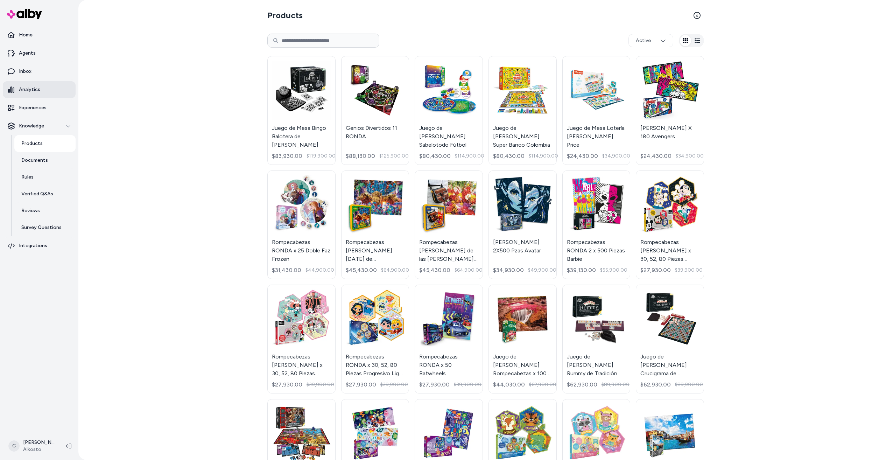
click at [41, 94] on link "Analytics" at bounding box center [39, 89] width 73 height 17
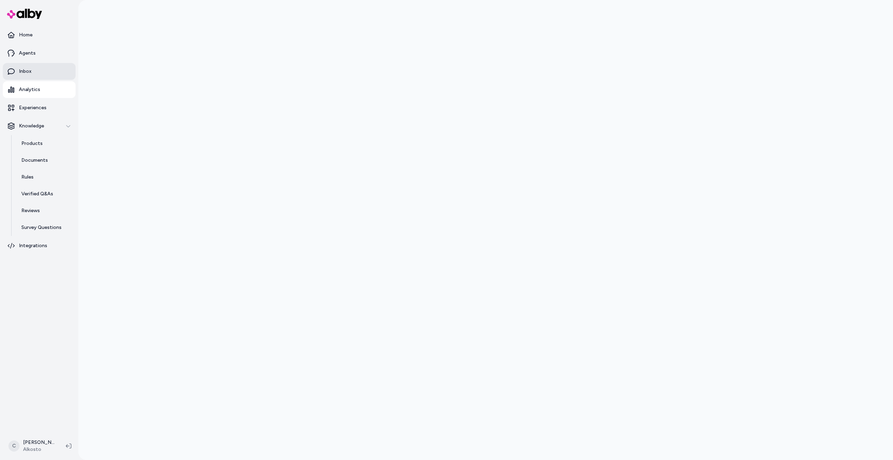
click at [23, 73] on p "Inbox" at bounding box center [25, 71] width 13 height 7
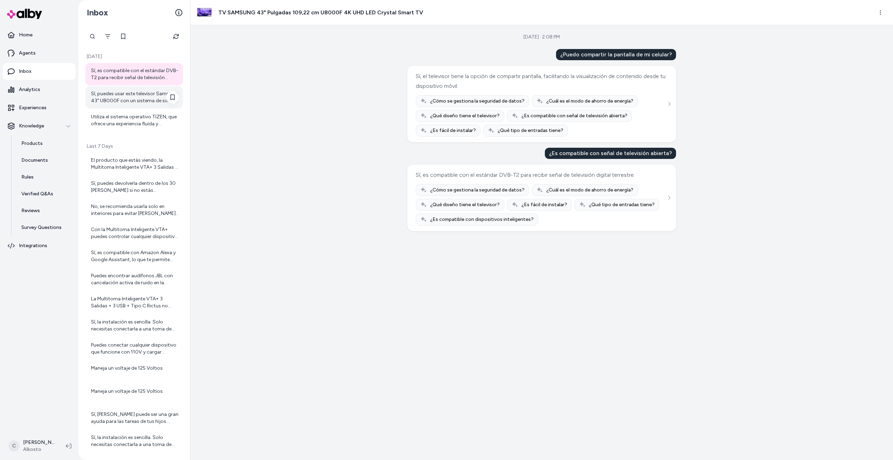
click at [101, 93] on div "Sí, puedes usar este televisor Samsung 43" U8000F con un sistema de sonido exte…" at bounding box center [135, 97] width 88 height 14
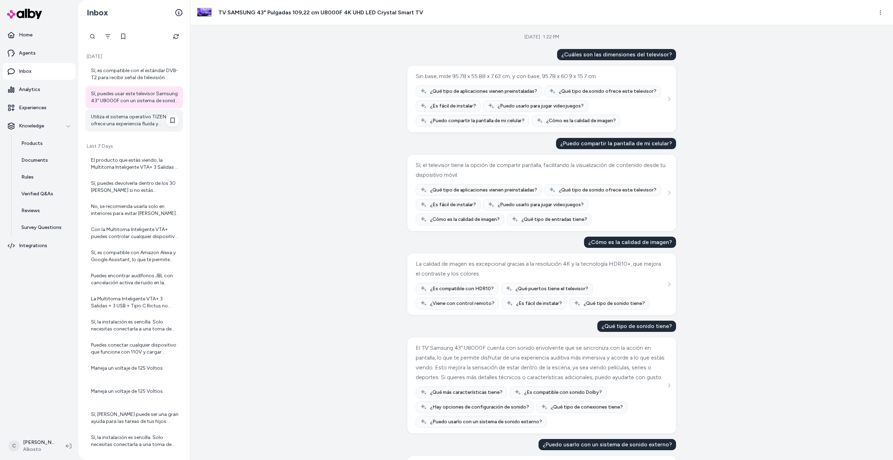
click at [118, 123] on div "Utiliza el sistema operativo TIZEN, que ofrece una experiencia fluida y actuali…" at bounding box center [135, 120] width 88 height 14
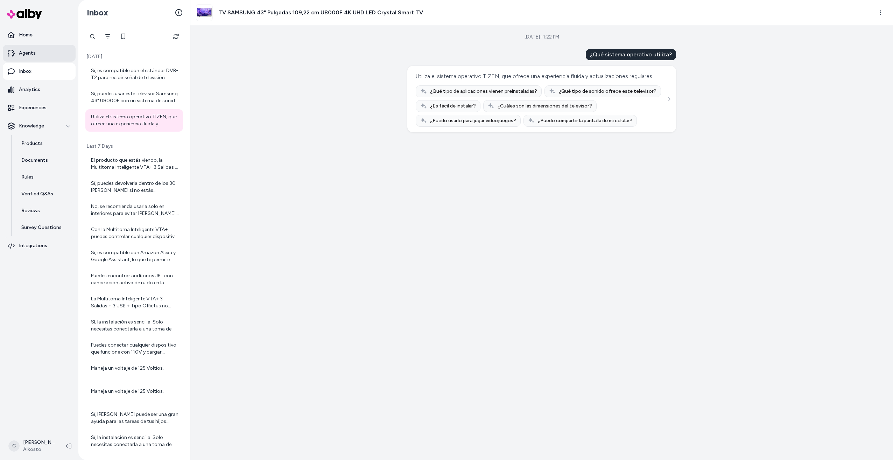
click at [34, 56] on p "Agents" at bounding box center [27, 53] width 17 height 7
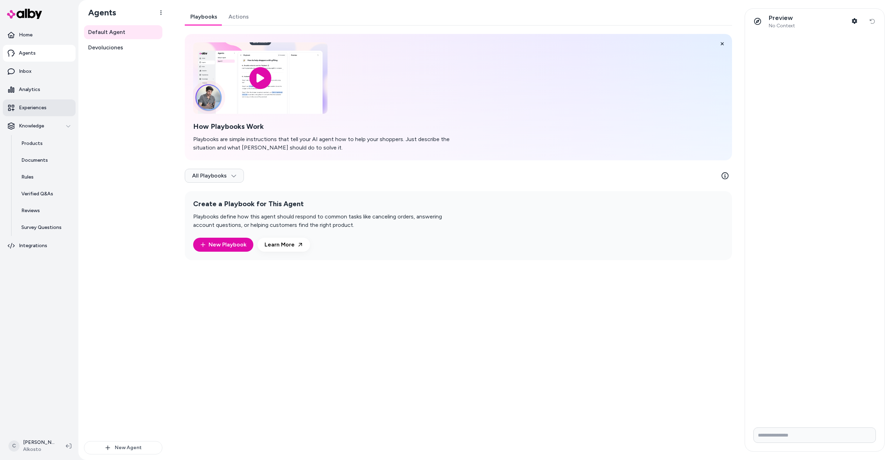
click at [48, 106] on link "Experiences" at bounding box center [39, 107] width 73 height 17
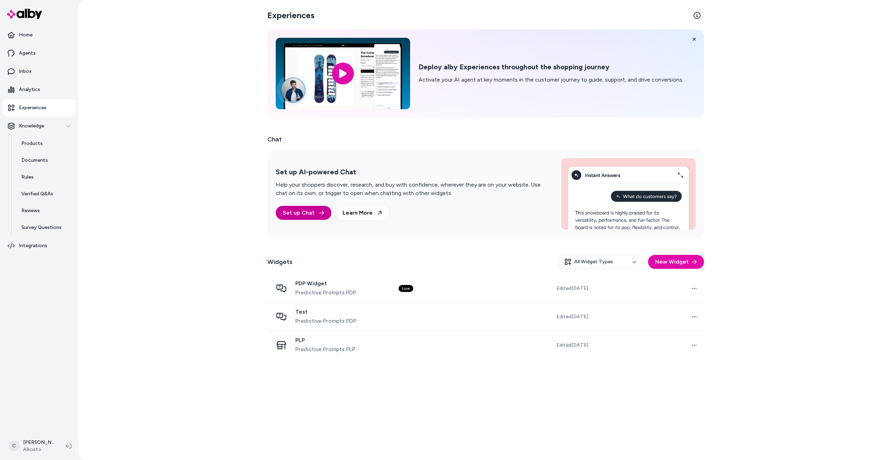
click at [315, 218] on link "Set up Chat" at bounding box center [304, 213] width 56 height 14
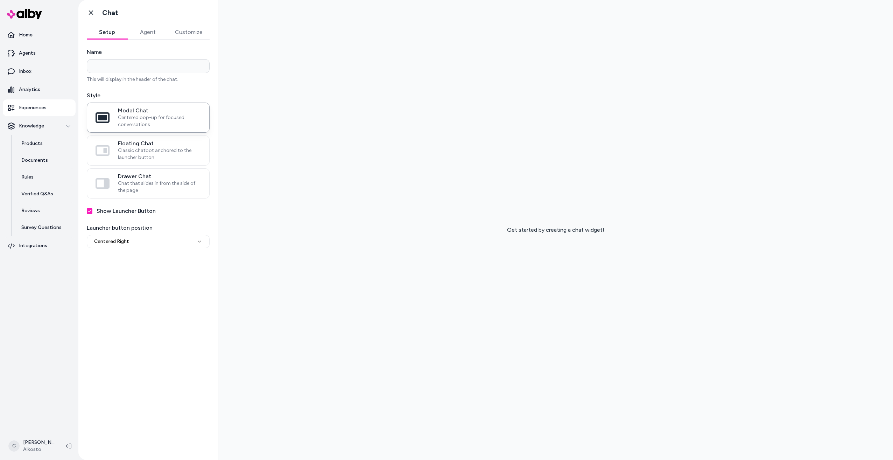
click at [144, 35] on button "Agent" at bounding box center [147, 32] width 41 height 14
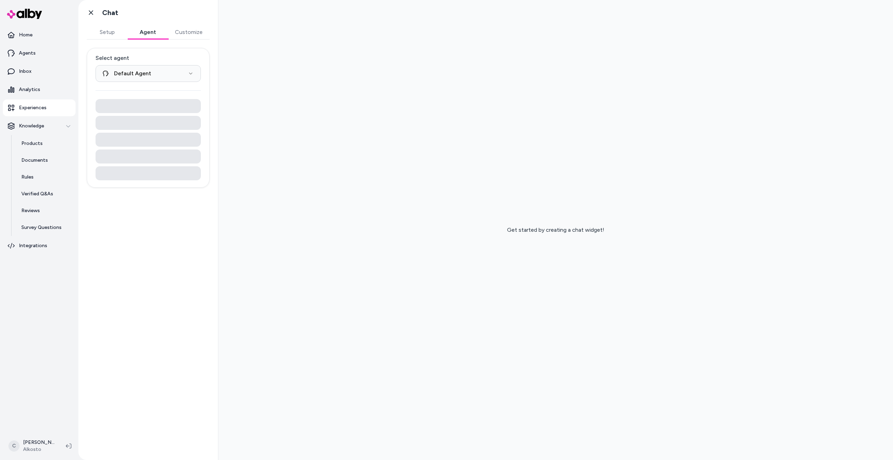
click at [190, 31] on button "Customize" at bounding box center [189, 32] width 42 height 14
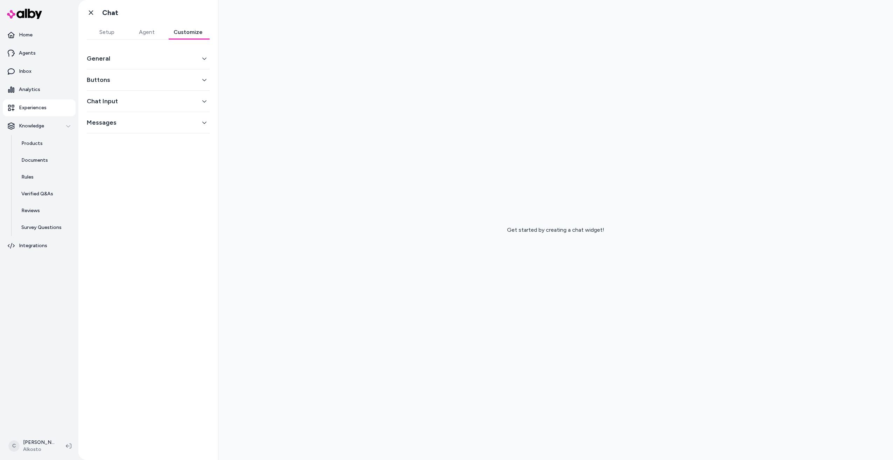
click at [165, 62] on button "General" at bounding box center [148, 59] width 123 height 10
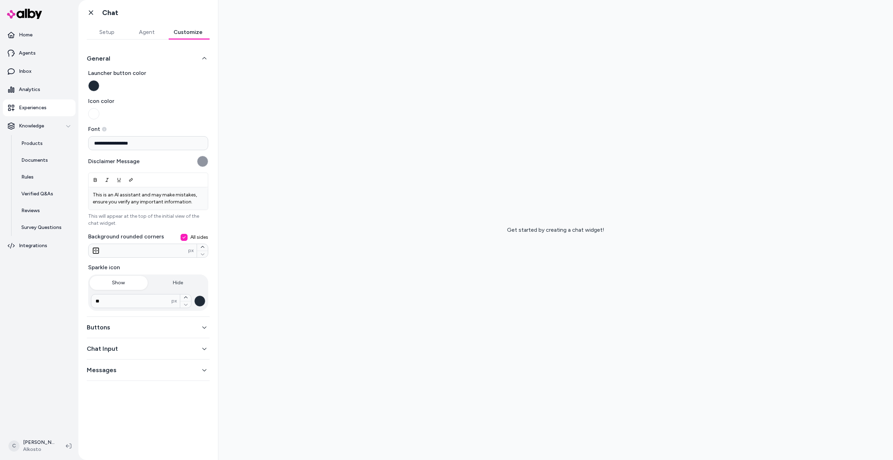
click at [164, 63] on button "General" at bounding box center [148, 59] width 123 height 10
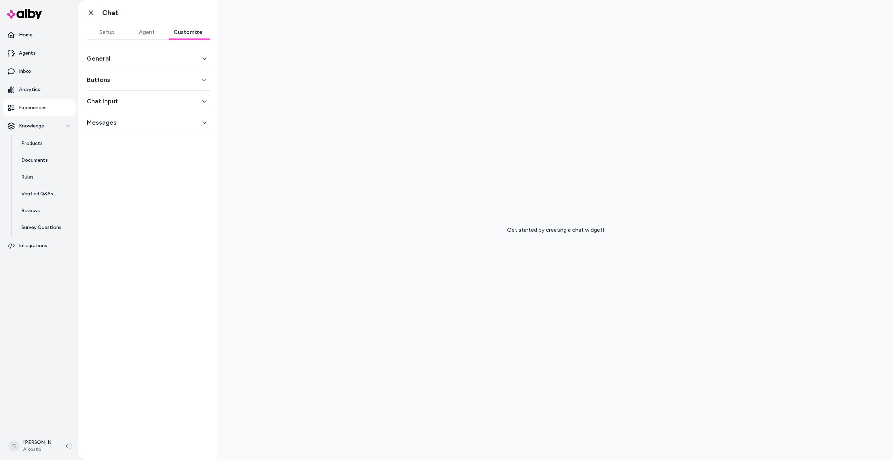
click at [109, 30] on button "Setup" at bounding box center [107, 32] width 40 height 14
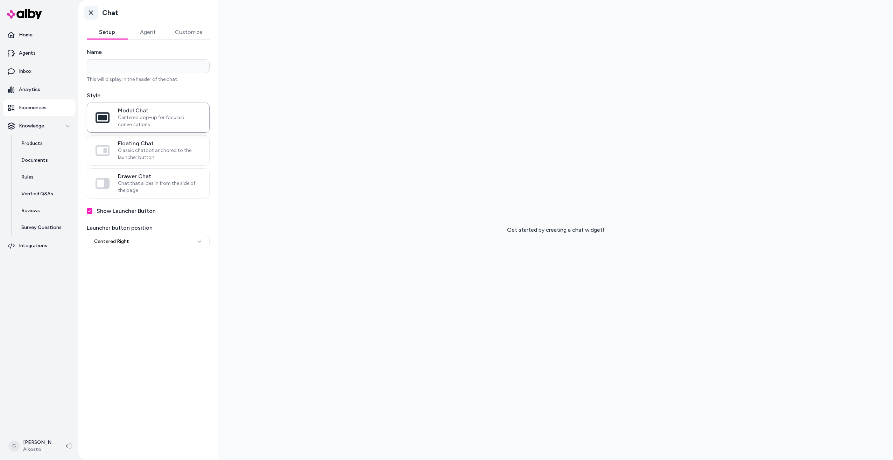
click at [91, 11] on icon at bounding box center [90, 12] width 7 height 7
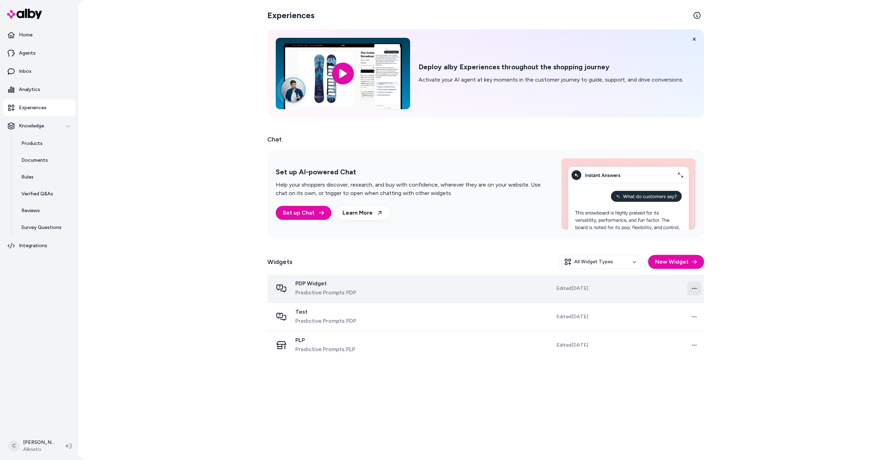
click at [697, 286] on html "Home Agents Inbox Analytics Experiences Knowledge Products Documents Rules Veri…" at bounding box center [446, 230] width 893 height 460
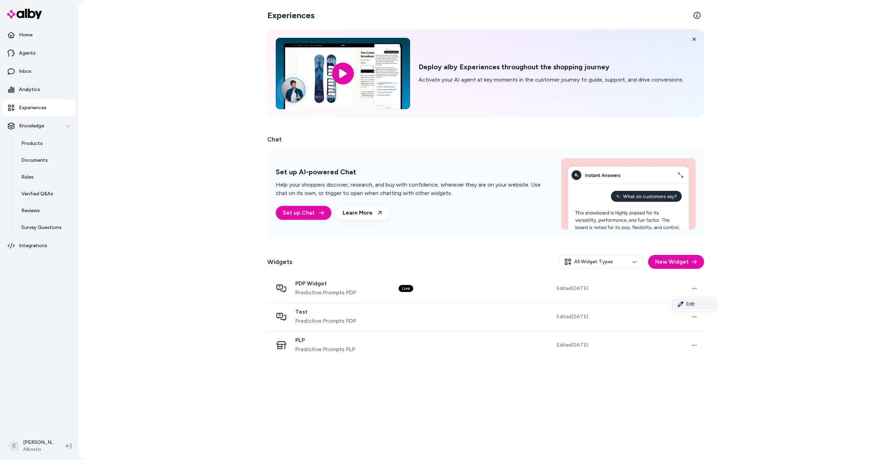
click at [698, 307] on link "Edit" at bounding box center [694, 304] width 44 height 11
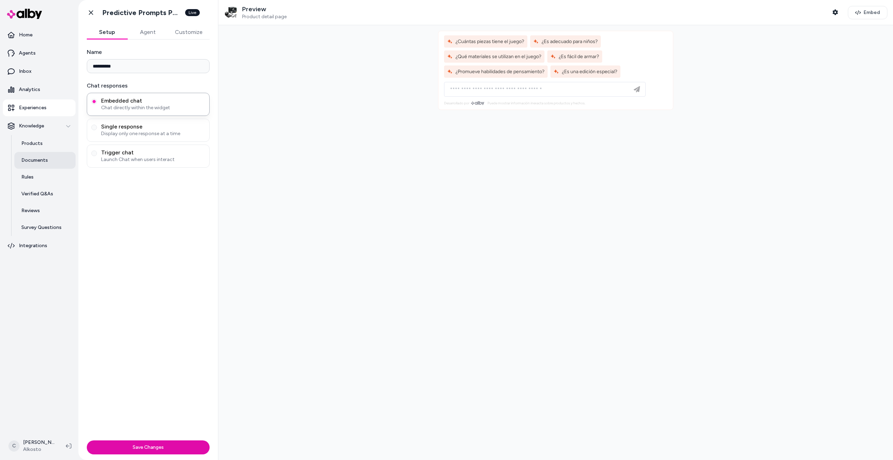
click at [45, 161] on p "Documents" at bounding box center [34, 160] width 27 height 7
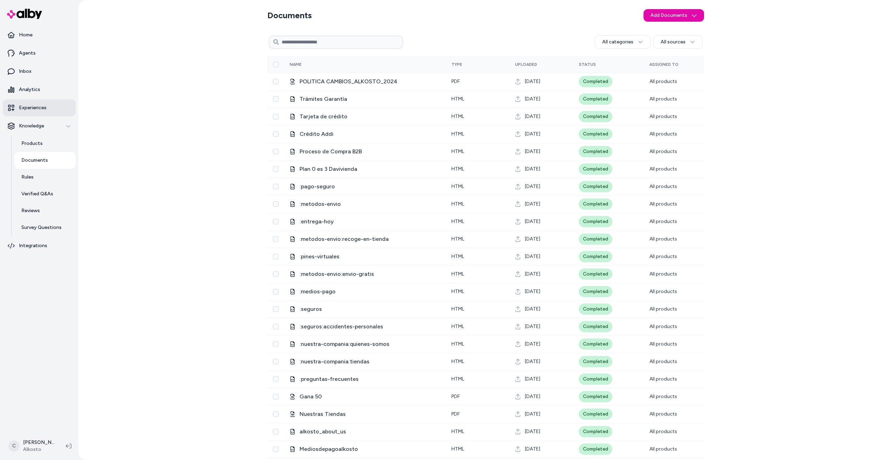
click at [33, 110] on p "Experiences" at bounding box center [33, 107] width 28 height 7
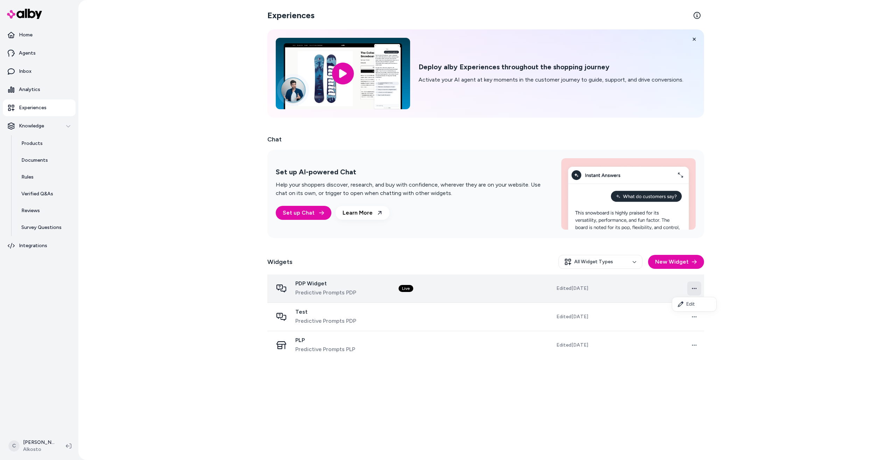
click at [696, 290] on html "Home Agents Inbox Analytics Experiences Knowledge Products Documents Rules Veri…" at bounding box center [446, 230] width 893 height 460
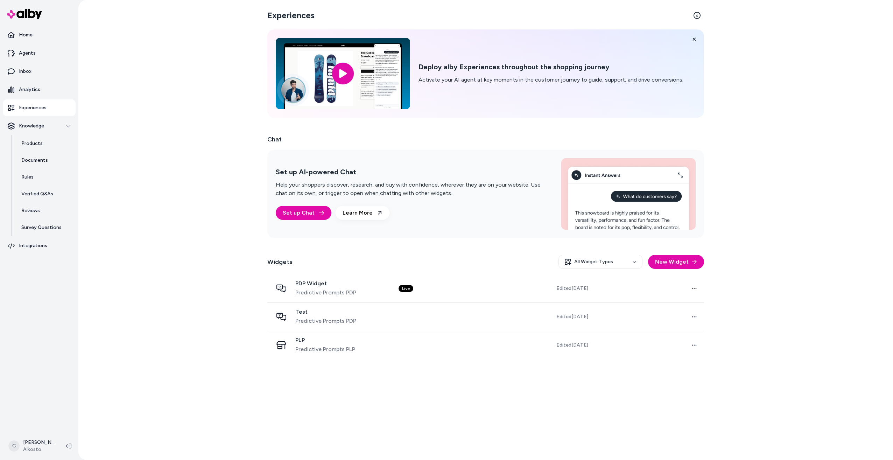
click at [382, 441] on div "Experiences Deploy alby Experiences throughout the shopping journey Activate yo…" at bounding box center [486, 230] width 448 height 460
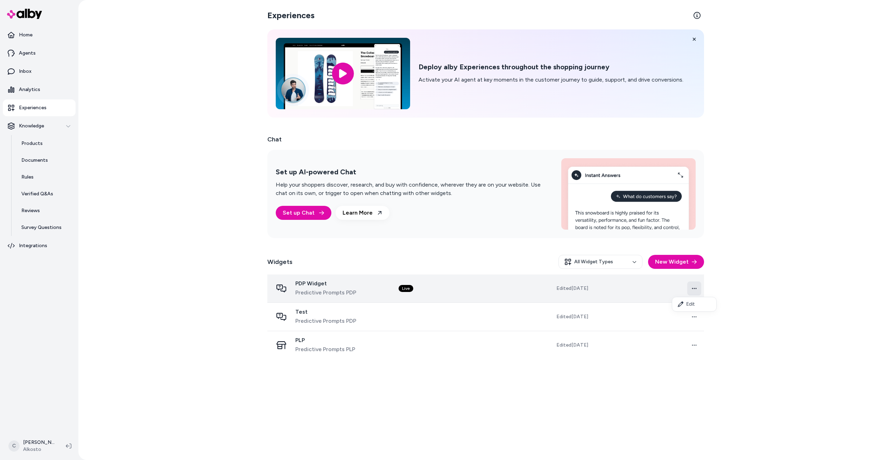
click at [691, 293] on html "Home Agents Inbox Analytics Experiences Knowledge Products Documents Rules Veri…" at bounding box center [446, 230] width 893 height 460
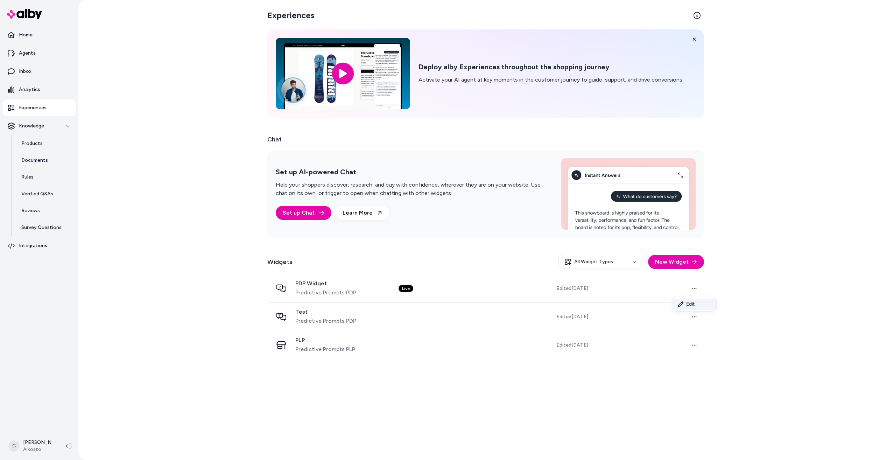
click at [700, 307] on link "Edit" at bounding box center [694, 304] width 44 height 11
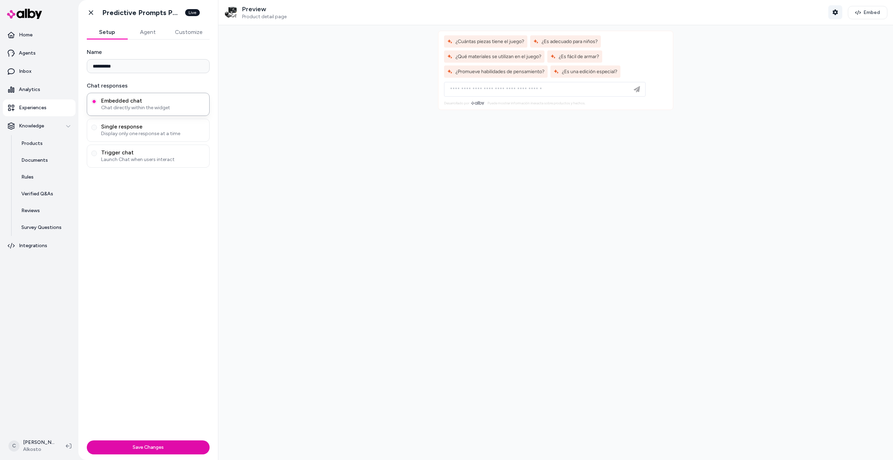
click at [830, 16] on button "Shopper Context" at bounding box center [835, 12] width 14 height 14
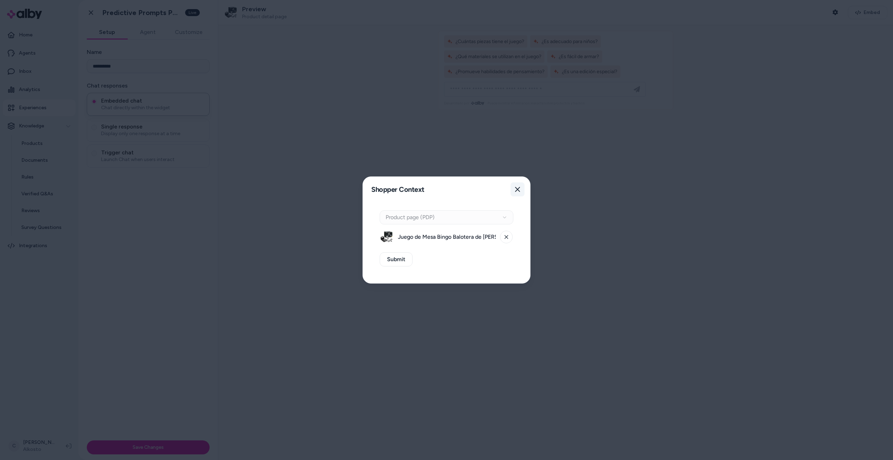
click at [520, 192] on button "Close" at bounding box center [518, 189] width 14 height 14
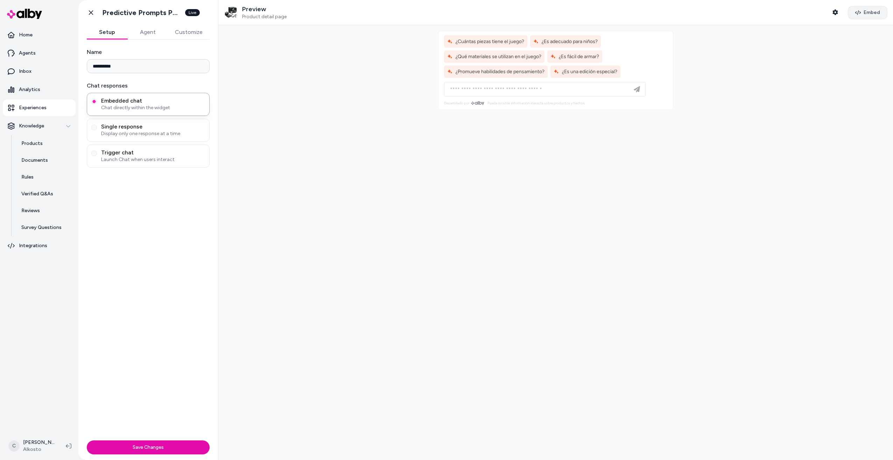
click at [857, 9] on button "Embed" at bounding box center [868, 12] width 40 height 13
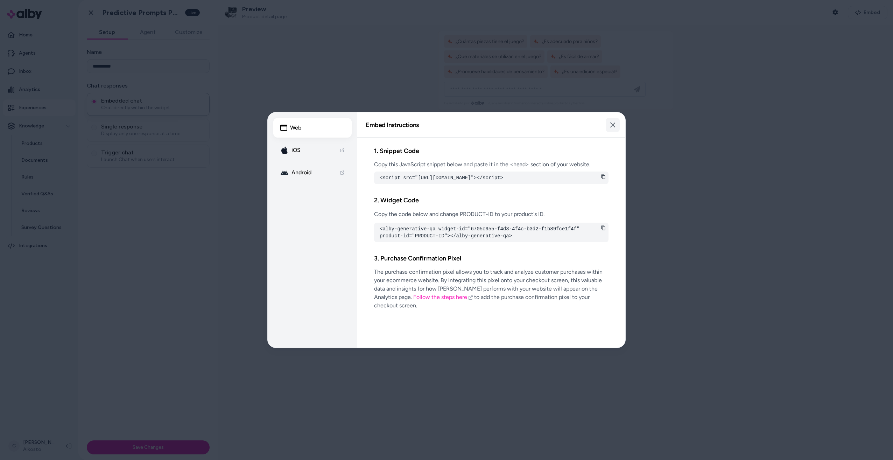
click at [607, 127] on button "Close" at bounding box center [613, 125] width 14 height 14
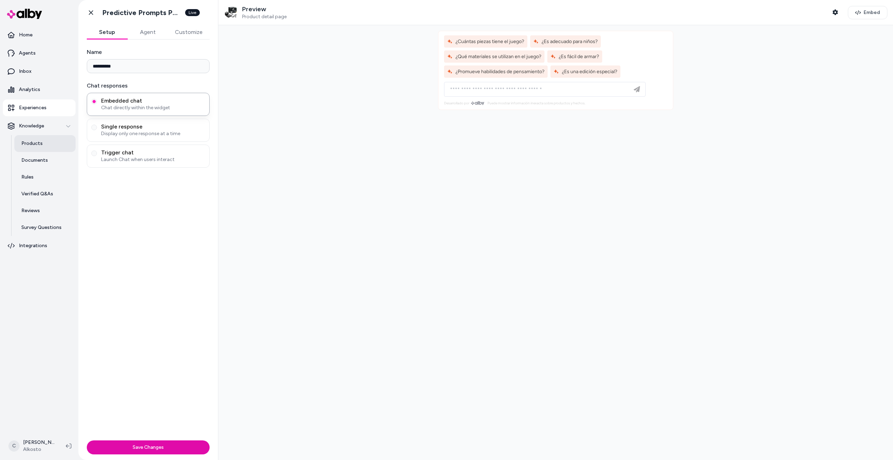
click at [50, 148] on link "Products" at bounding box center [44, 143] width 61 height 17
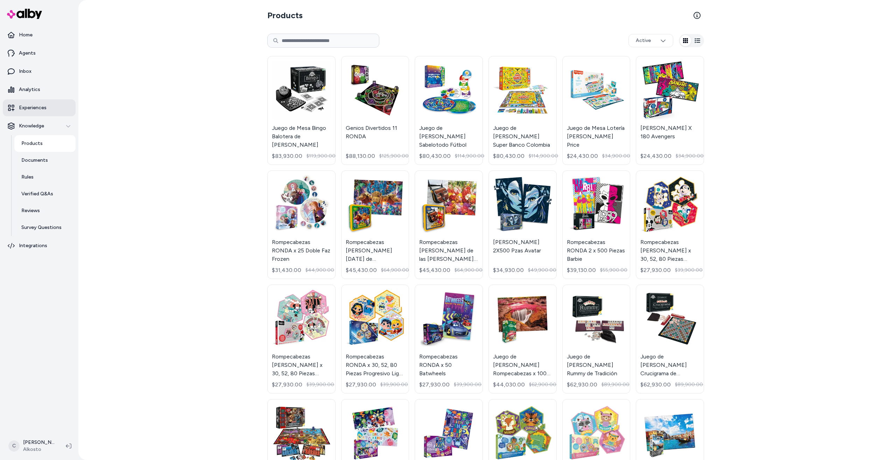
click at [42, 107] on p "Experiences" at bounding box center [33, 107] width 28 height 7
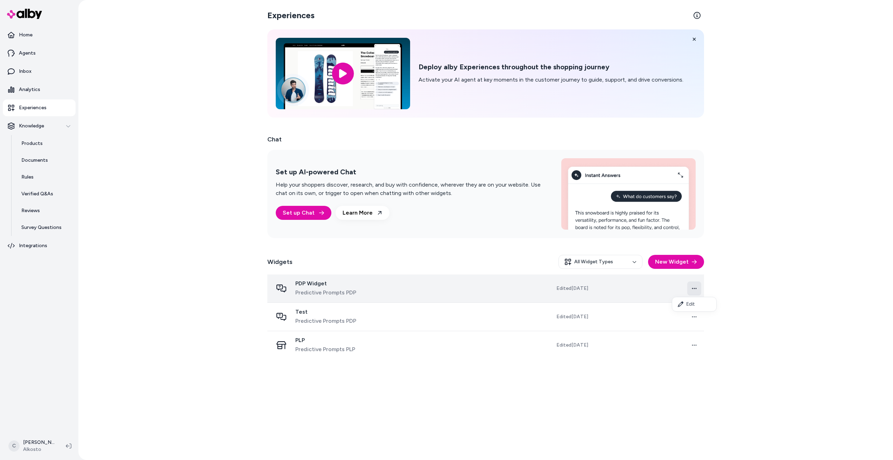
click at [695, 287] on html "Home Agents Inbox Analytics Experiences Knowledge Products Documents Rules Veri…" at bounding box center [446, 230] width 893 height 460
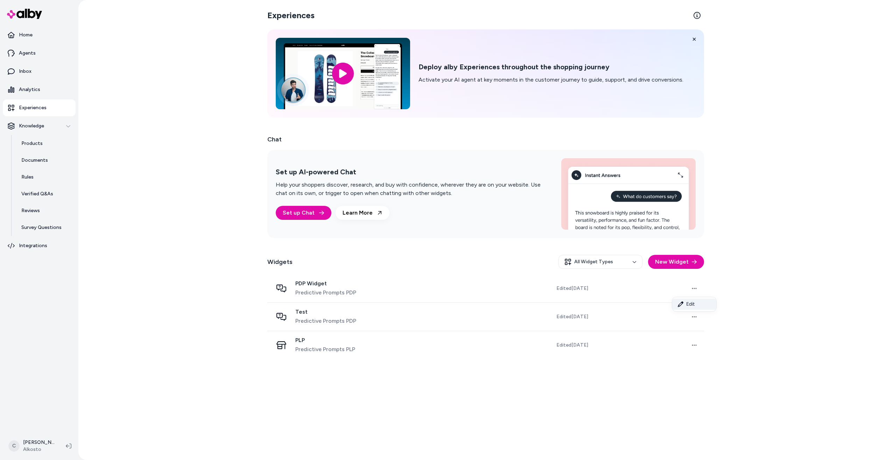
click at [698, 303] on link "Edit" at bounding box center [694, 304] width 44 height 11
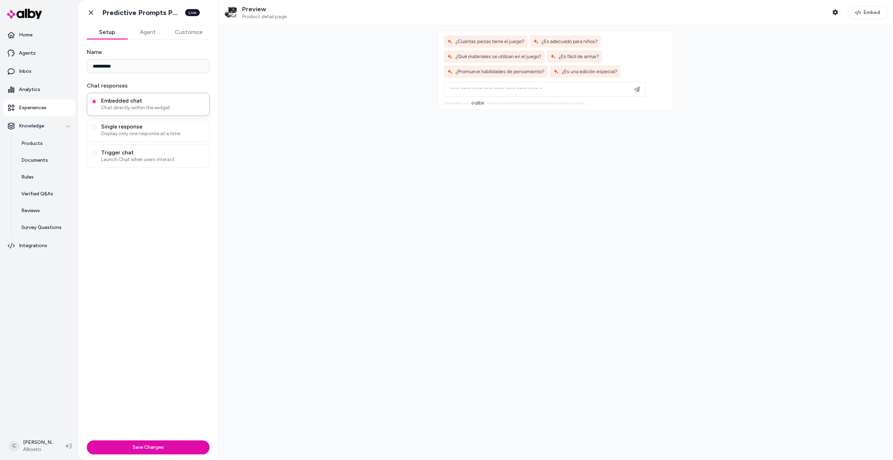
click at [606, 304] on div at bounding box center [555, 242] width 675 height 435
click at [146, 32] on button "Agent" at bounding box center [147, 32] width 41 height 14
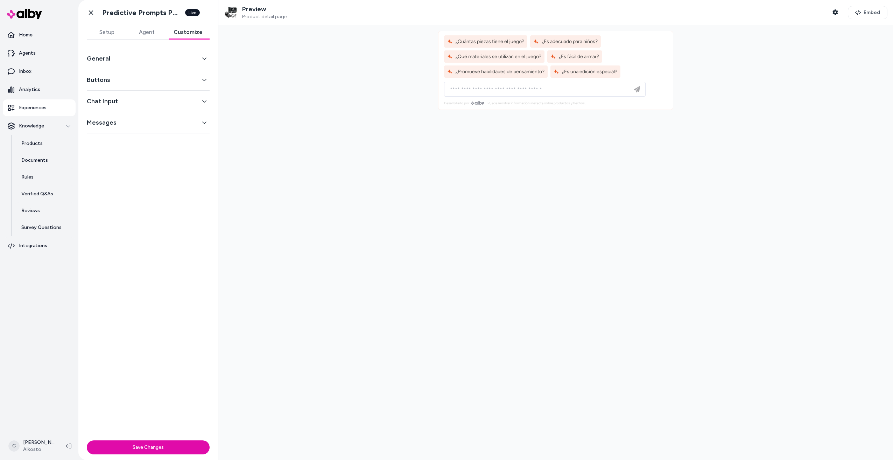
click at [189, 28] on button "Customize" at bounding box center [188, 32] width 43 height 14
click at [176, 56] on button "General" at bounding box center [148, 59] width 123 height 10
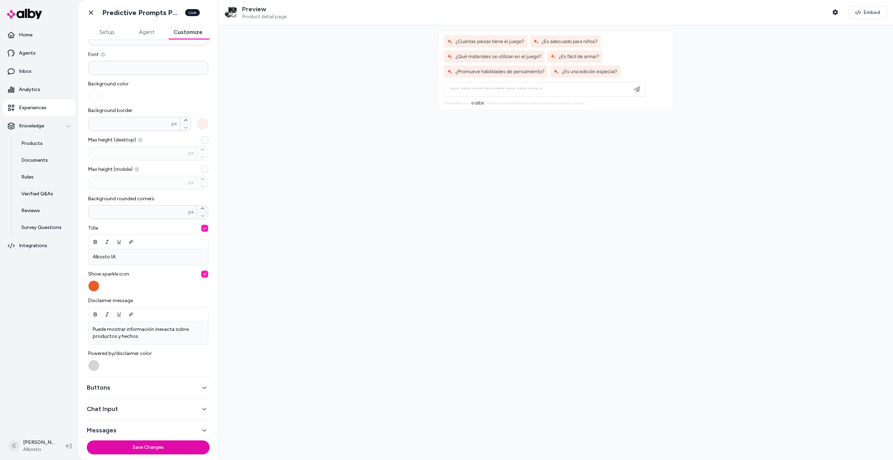
scroll to position [51, 0]
click at [125, 383] on button "Buttons" at bounding box center [148, 384] width 123 height 10
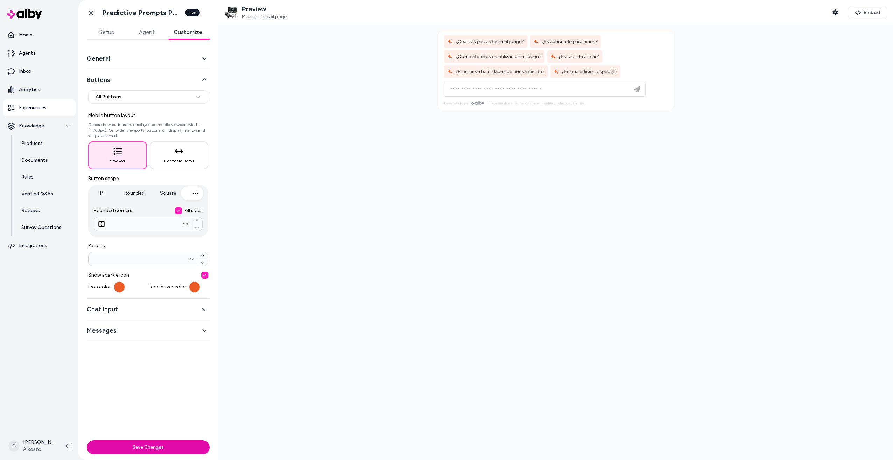
click at [131, 64] on div "General" at bounding box center [148, 58] width 123 height 21
click at [140, 62] on button "General" at bounding box center [148, 59] width 123 height 10
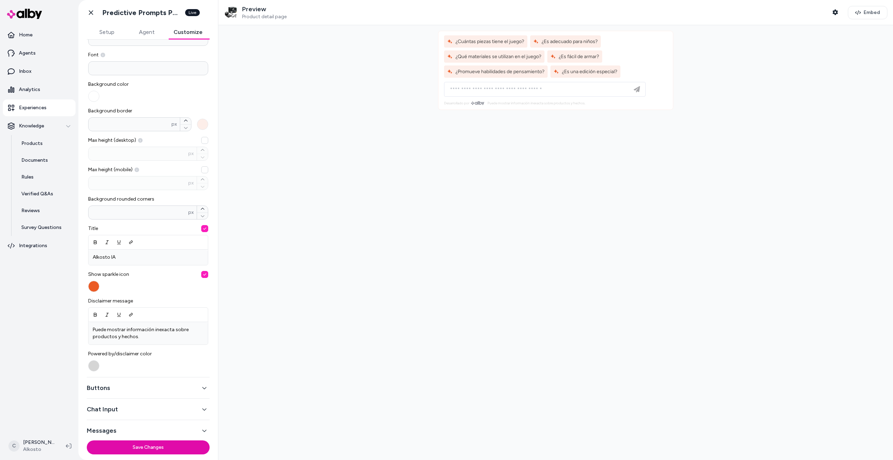
scroll to position [51, 0]
click at [277, 437] on div at bounding box center [555, 242] width 675 height 435
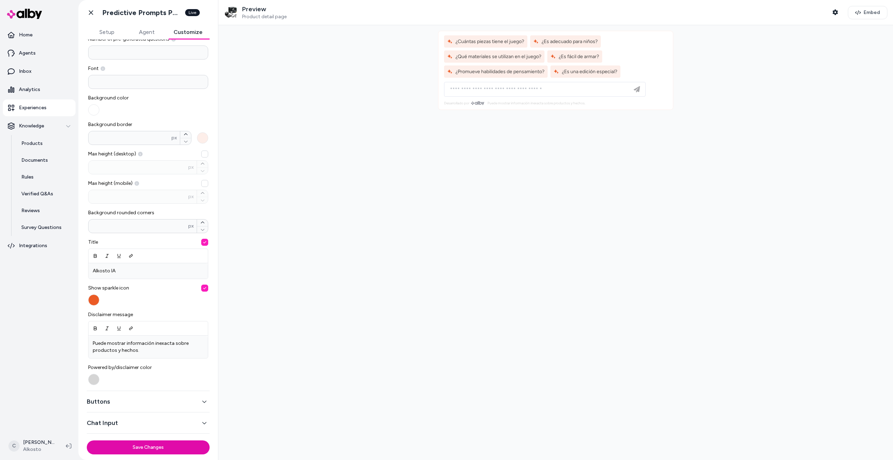
scroll to position [0, 0]
